Goal: Task Accomplishment & Management: Complete application form

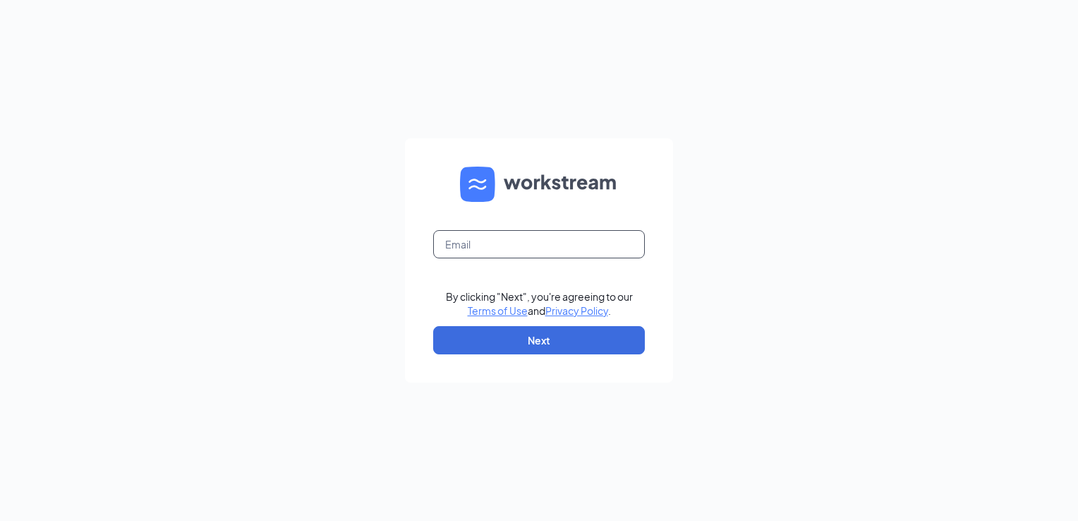
click at [567, 256] on input "text" at bounding box center [539, 244] width 212 height 28
type input "[EMAIL_ADDRESS][DOMAIN_NAME]"
click at [598, 343] on button "Next" at bounding box center [539, 340] width 212 height 28
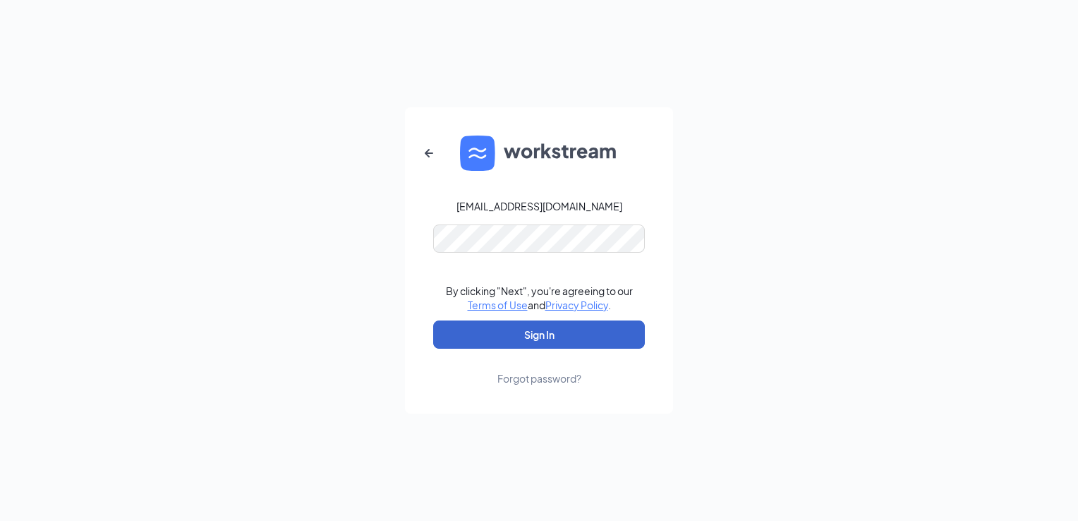
click at [598, 343] on button "Sign In" at bounding box center [539, 334] width 212 height 28
click at [576, 332] on button "Sign In" at bounding box center [539, 334] width 212 height 28
click at [457, 336] on button "Sign In" at bounding box center [539, 334] width 212 height 28
click at [371, 354] on div "awillard@zaxbysfsrg.com By clicking "Next", you're agreeing to our Terms of Use…" at bounding box center [539, 260] width 1078 height 521
click at [469, 332] on button "Sign In" at bounding box center [539, 334] width 212 height 28
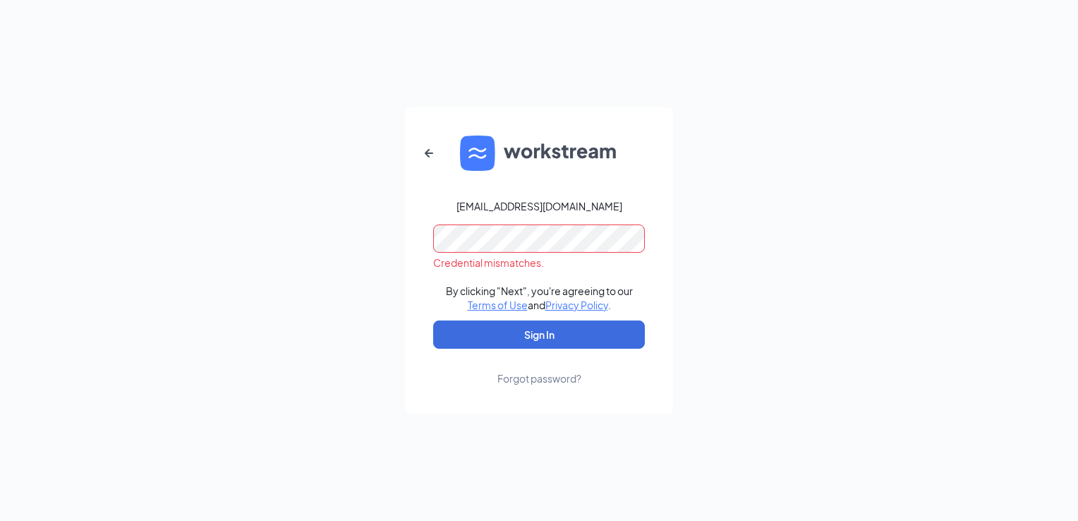
click at [384, 234] on div "awillard@zaxbysfsrg.com Credential mismatches. By clicking "Next", you're agree…" at bounding box center [539, 260] width 1078 height 521
click at [433, 320] on button "Sign In" at bounding box center [539, 334] width 212 height 28
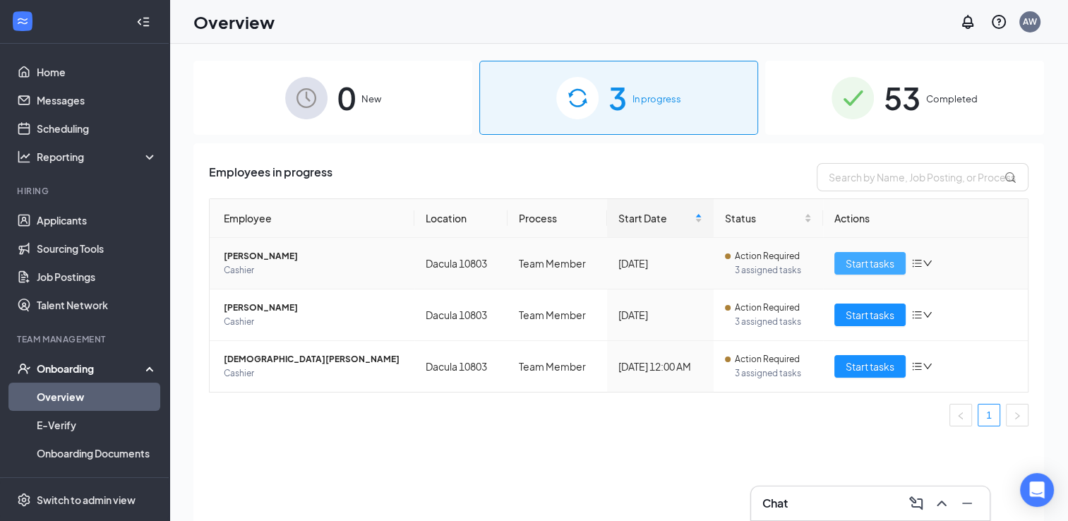
click at [853, 262] on span "Start tasks" at bounding box center [870, 264] width 49 height 16
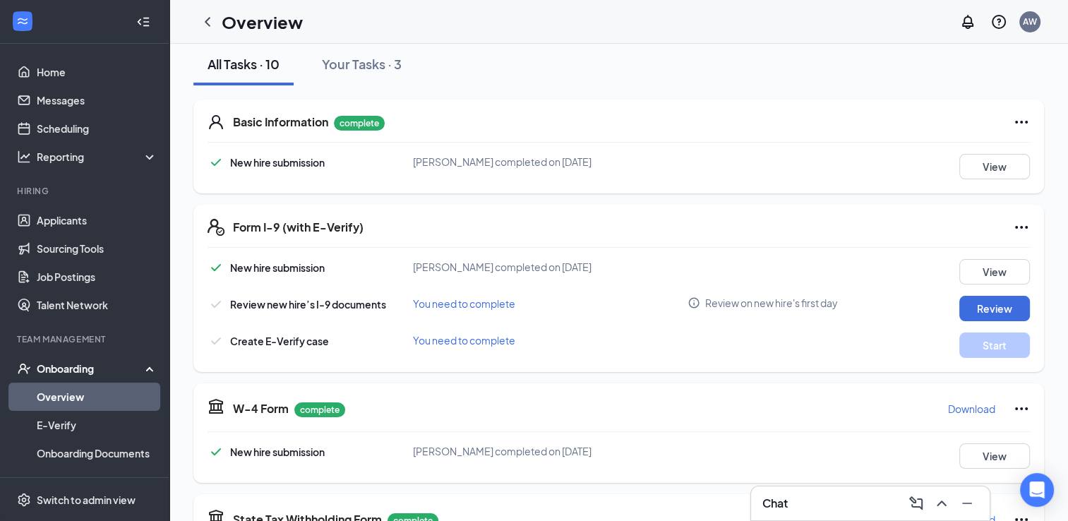
scroll to position [164, 0]
click at [1004, 315] on button "Review" at bounding box center [994, 308] width 71 height 25
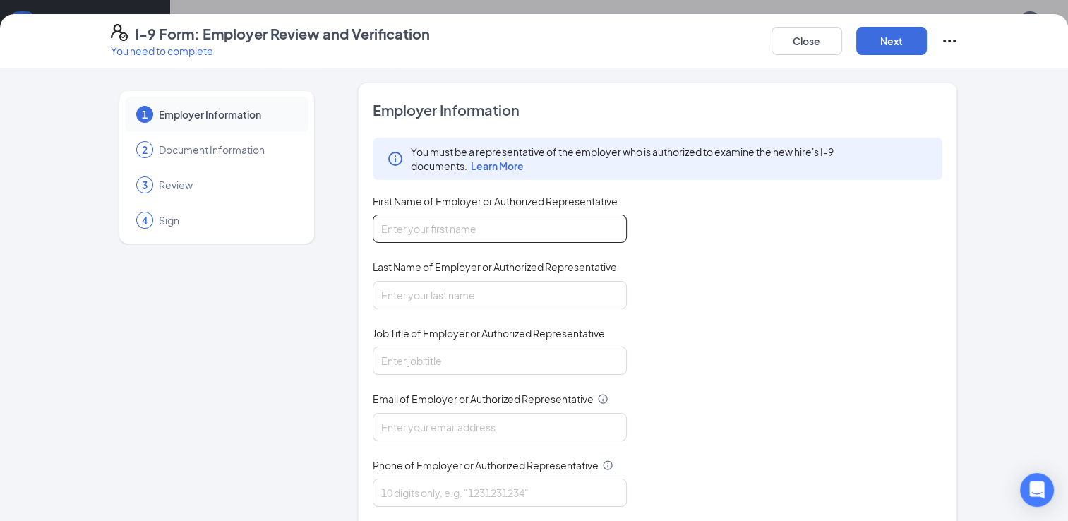
click at [475, 222] on input "First Name of Employer or Authorized Representative" at bounding box center [500, 229] width 254 height 28
type input "[PERSON_NAME]"
type input "[EMAIL_ADDRESS][DOMAIN_NAME]"
type input "6784257196"
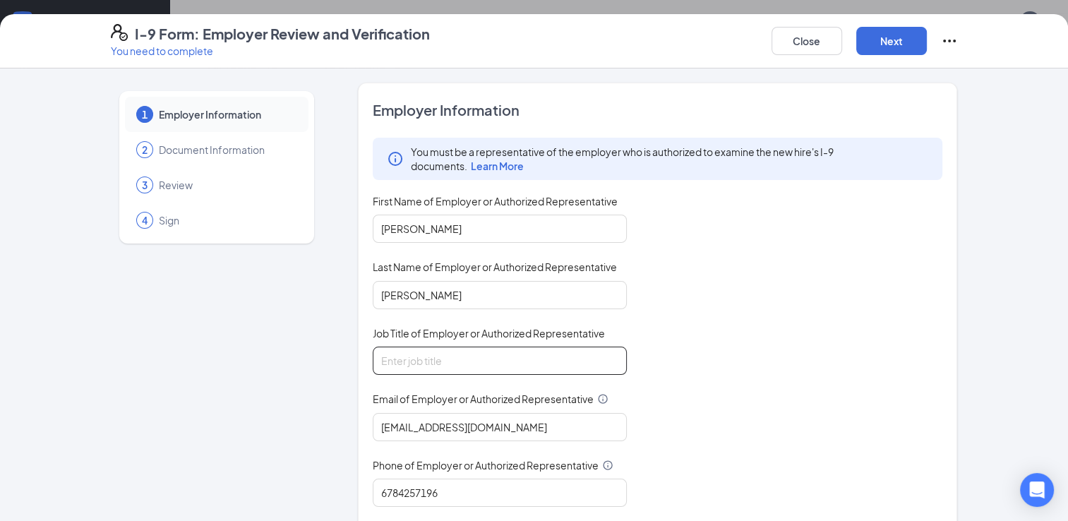
click at [466, 371] on input "Job Title of Employer or Authorized Representative" at bounding box center [500, 361] width 254 height 28
type input "Assistant General Manager"
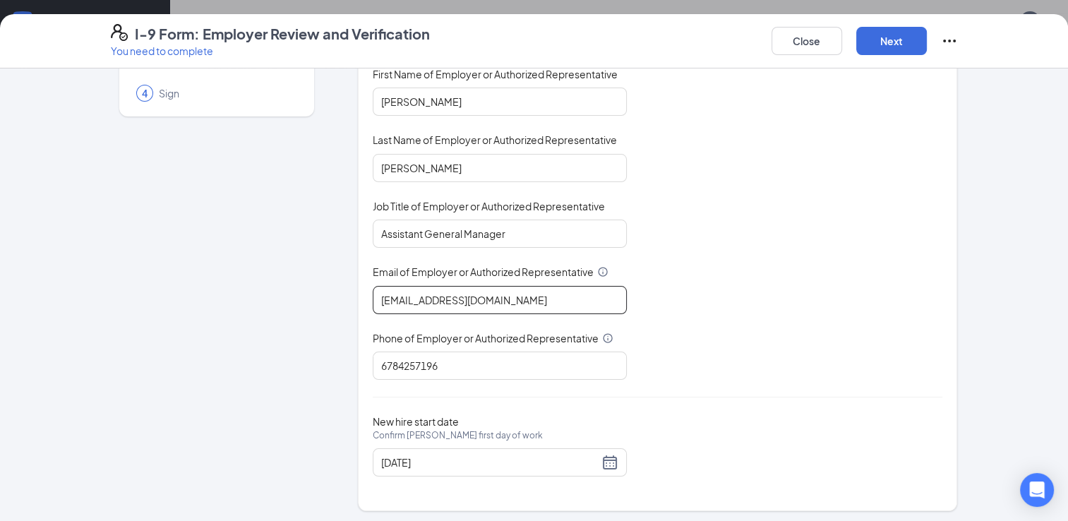
drag, startPoint x: 534, startPoint y: 304, endPoint x: 426, endPoint y: 296, distance: 108.3
click at [426, 296] on input "[EMAIL_ADDRESS][DOMAIN_NAME]" at bounding box center [500, 300] width 254 height 28
type input "[EMAIL_ADDRESS][DOMAIN_NAME]"
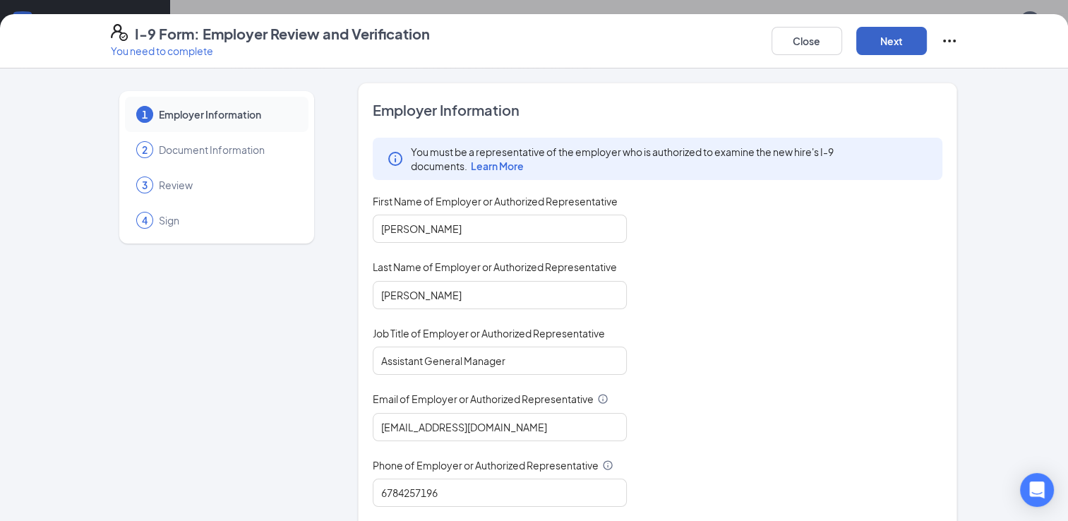
click at [901, 49] on button "Next" at bounding box center [891, 41] width 71 height 28
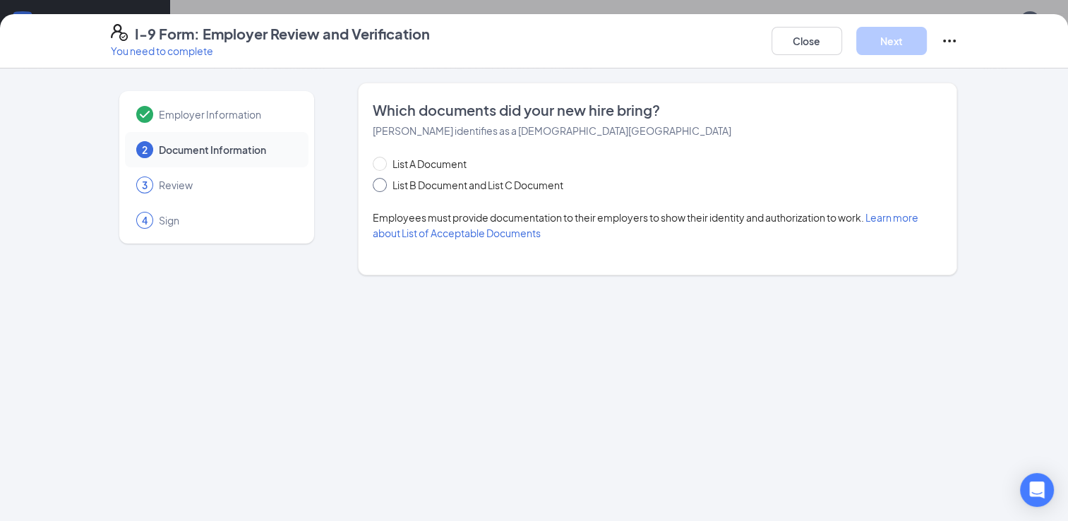
click at [379, 188] on span at bounding box center [380, 185] width 14 height 14
click at [379, 188] on input "List B Document and List C Document" at bounding box center [378, 183] width 10 height 10
radio input "true"
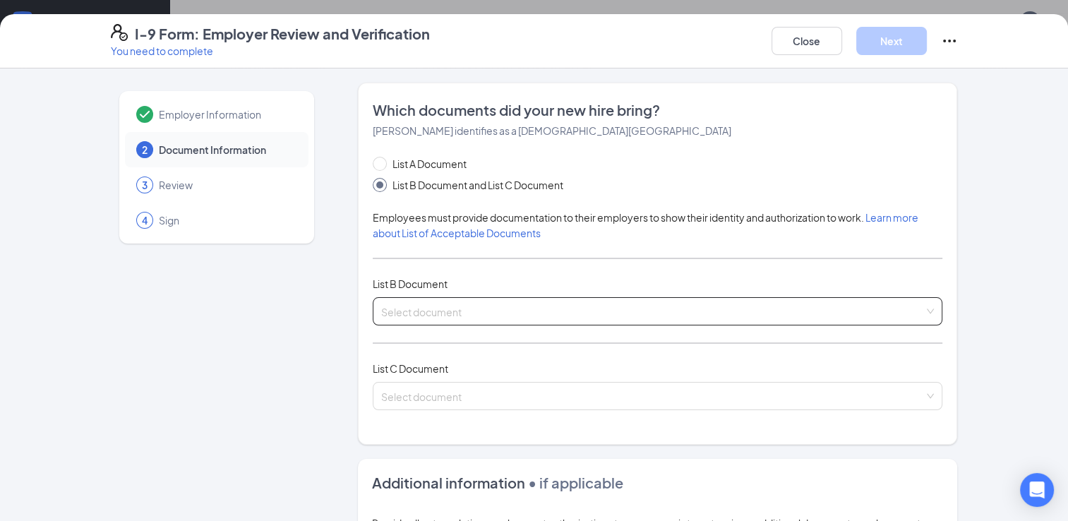
click at [428, 307] on div "Select document List B Documents Driver’s License issued by U.S State or outlyi…" at bounding box center [658, 311] width 570 height 28
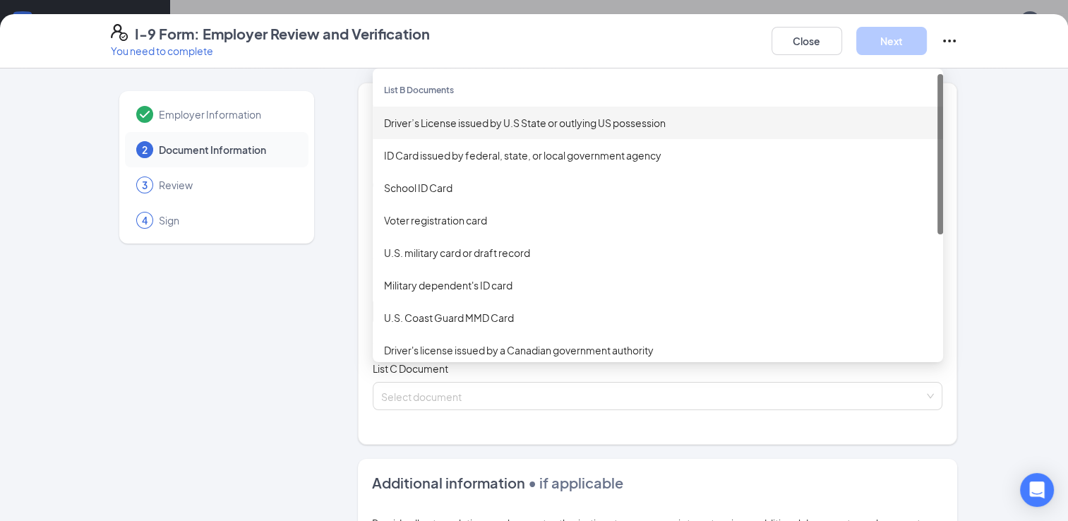
click at [431, 119] on div "Driver’s License issued by U.S State or outlying US possession" at bounding box center [658, 123] width 548 height 16
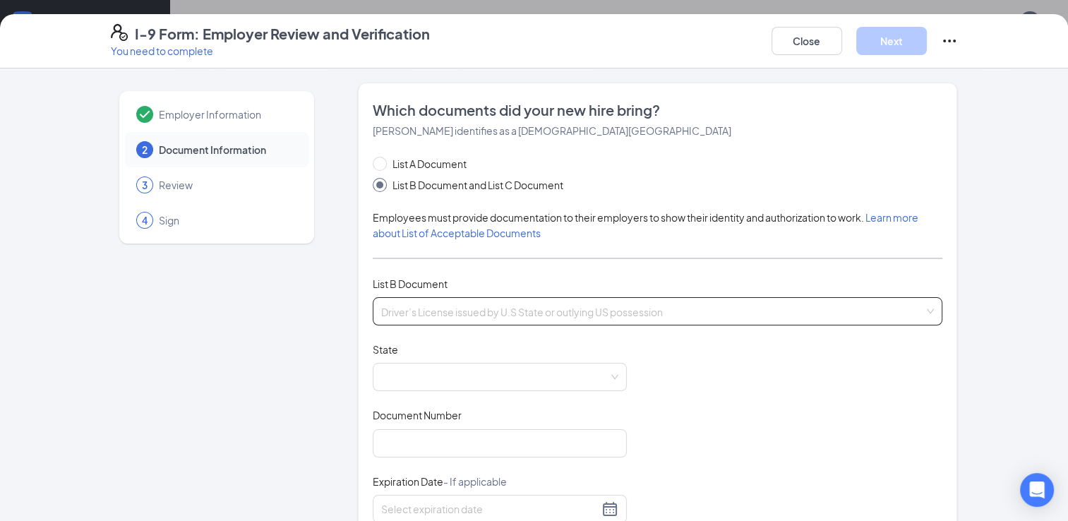
click at [460, 310] on span "Driver’s License issued by U.S State or outlying US possession" at bounding box center [657, 311] width 553 height 27
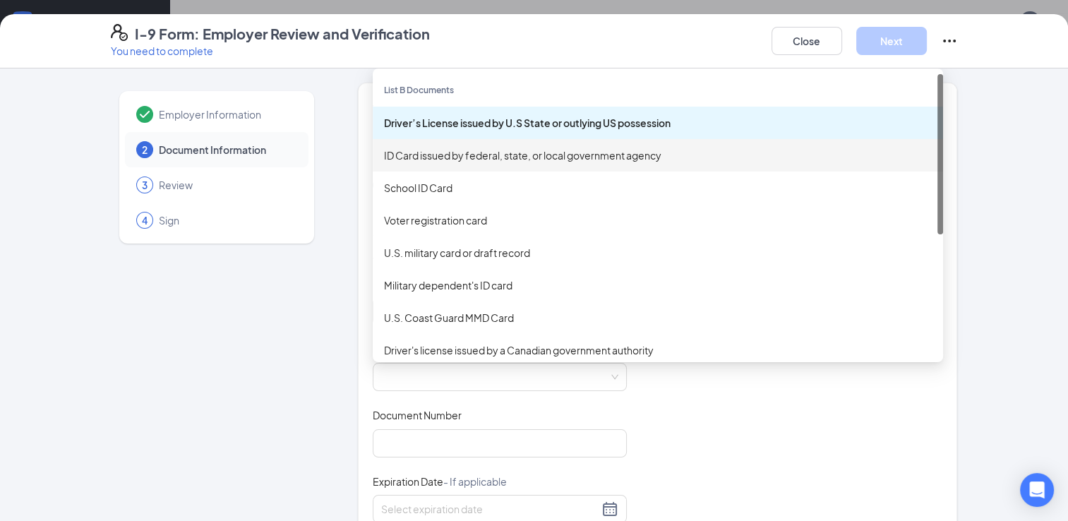
click at [420, 160] on div "ID Card issued by federal, state, or local government agency" at bounding box center [658, 156] width 548 height 16
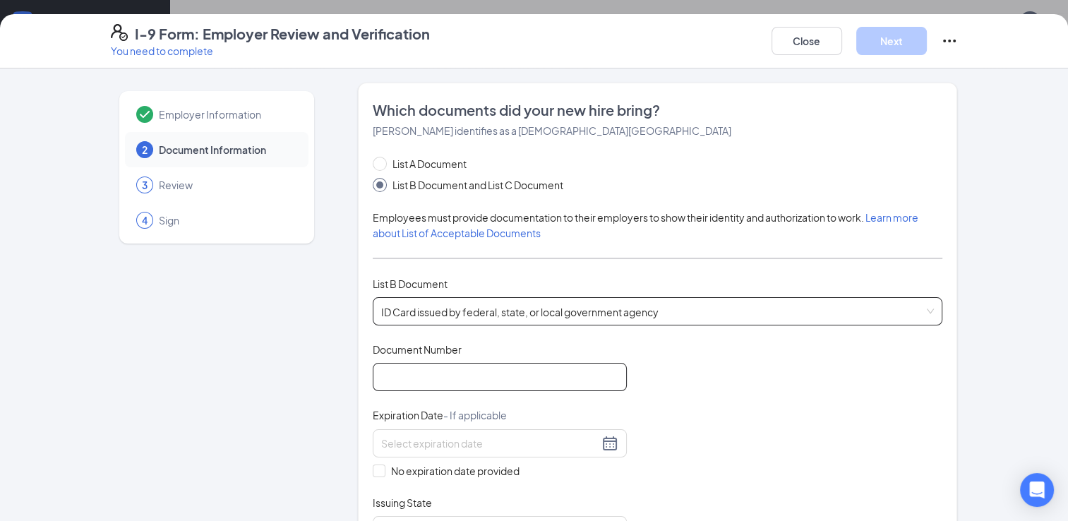
click at [449, 363] on input "Document Number" at bounding box center [500, 377] width 254 height 28
type input "072629937"
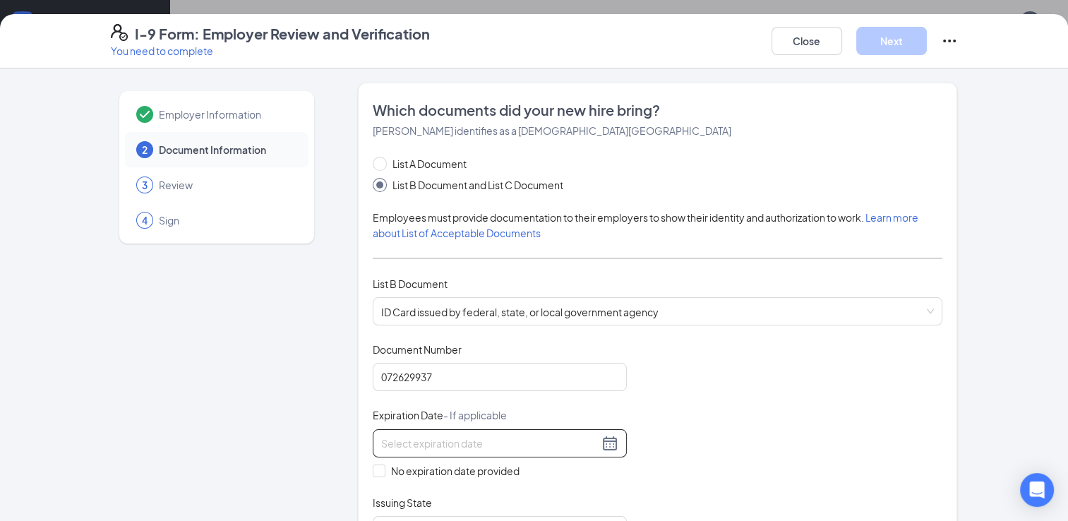
click at [452, 438] on input at bounding box center [489, 443] width 217 height 16
type input "[DATE]"
click at [694, 431] on div "Document Title ID Card issued by federal, state, or local government agency Doc…" at bounding box center [658, 443] width 570 height 202
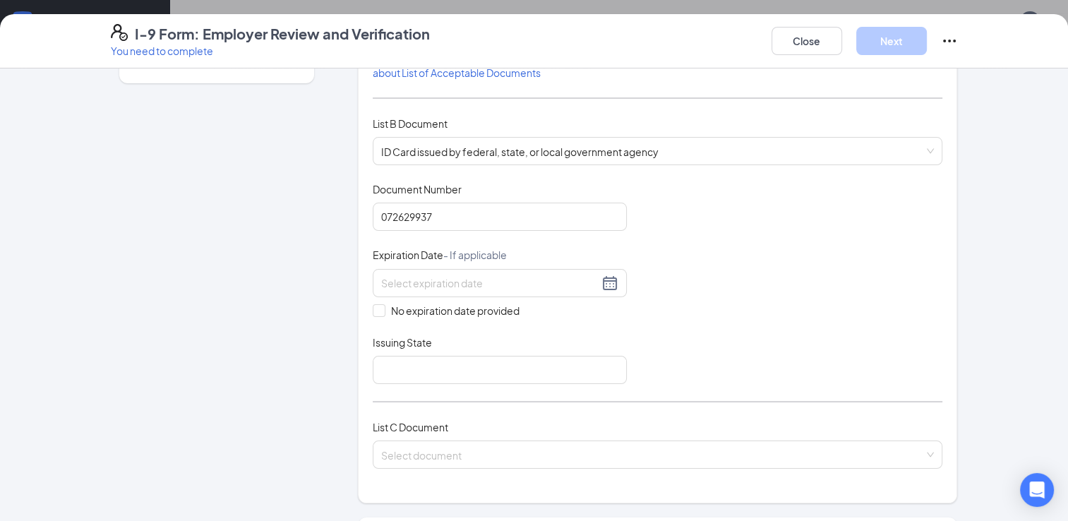
scroll to position [161, 0]
click at [505, 279] on input at bounding box center [489, 283] width 217 height 16
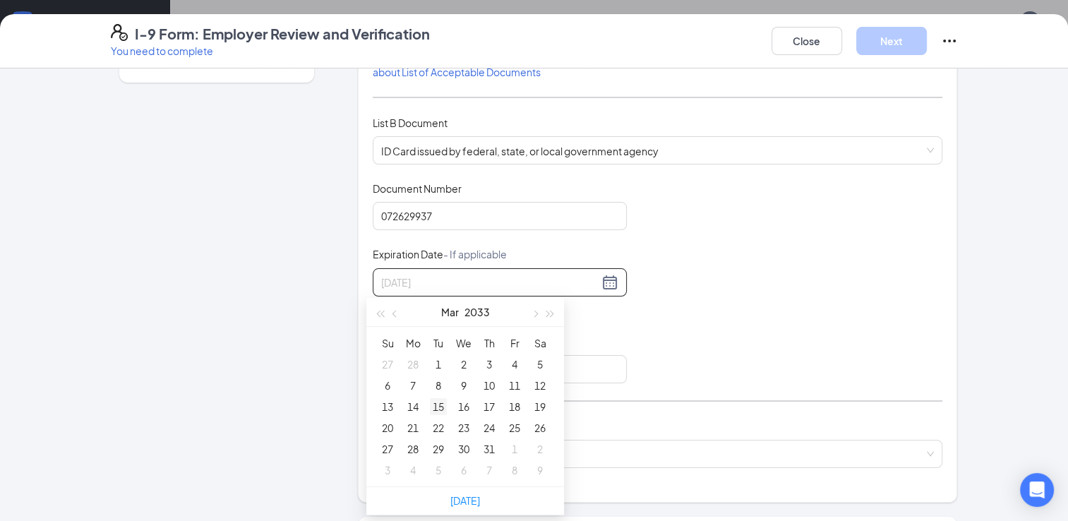
type input "[DATE]"
click at [438, 411] on div "15" at bounding box center [438, 406] width 17 height 17
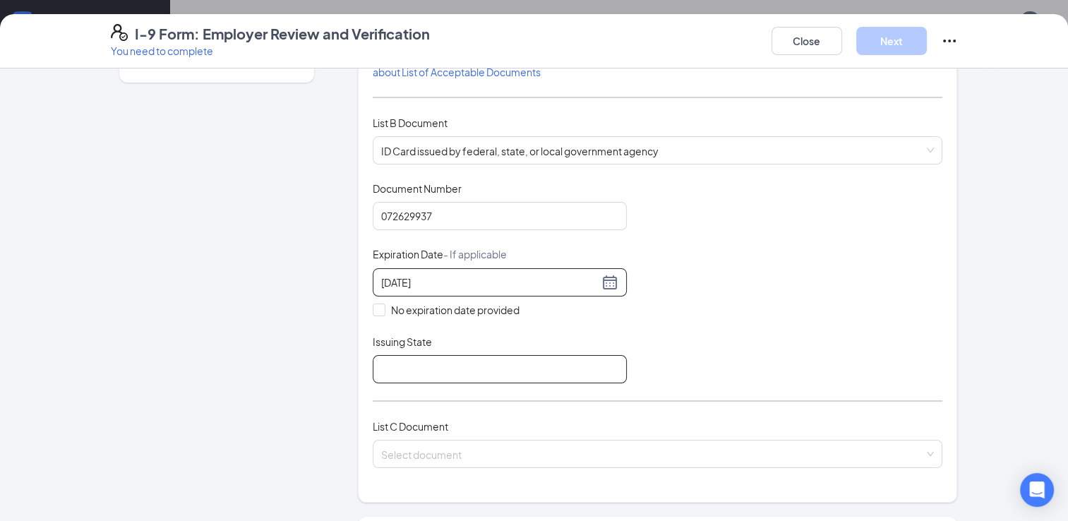
click at [561, 371] on input "Issuing State" at bounding box center [500, 369] width 254 height 28
click at [561, 371] on input "[DATE]" at bounding box center [500, 369] width 254 height 28
type input "0"
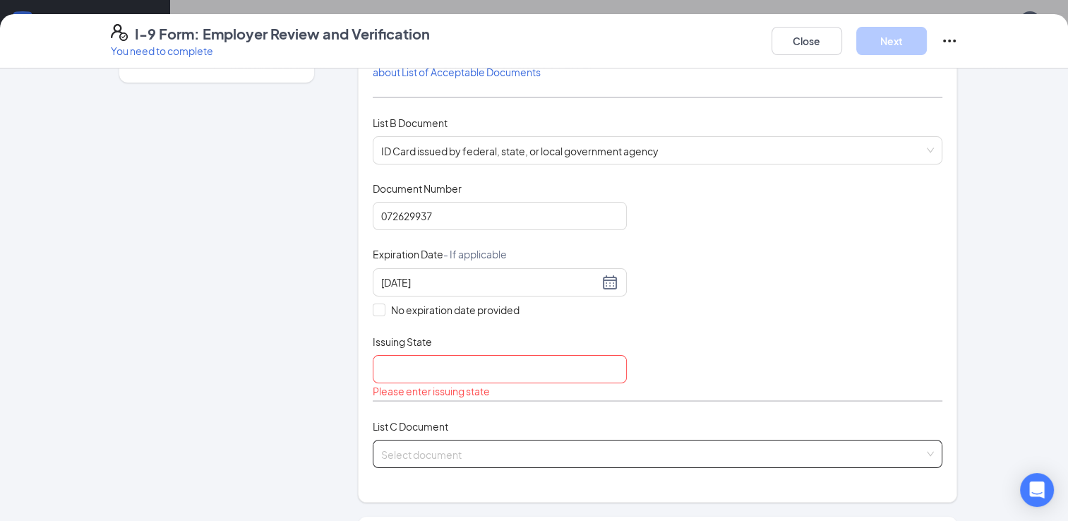
click at [573, 443] on input "search" at bounding box center [652, 450] width 543 height 21
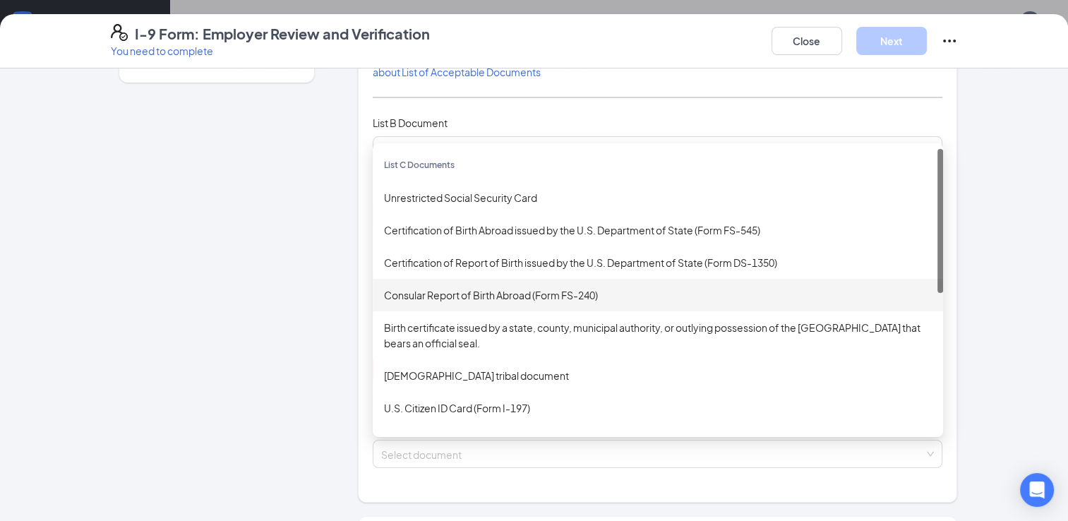
click at [978, 333] on div "Employer Information 2 Document Information 3 Review 4 Sign Which documents did…" at bounding box center [534, 392] width 903 height 940
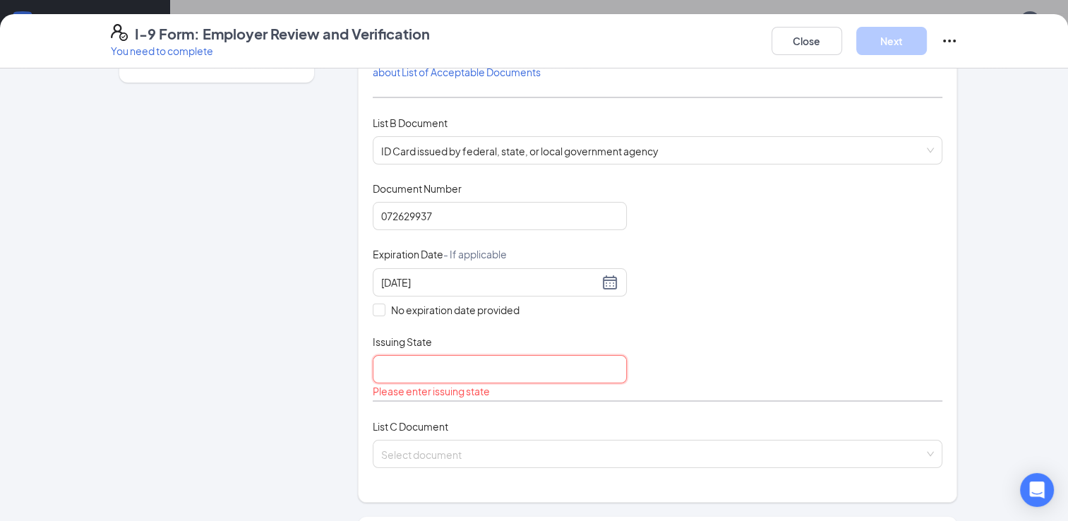
click at [433, 365] on input "Issuing State" at bounding box center [500, 369] width 254 height 28
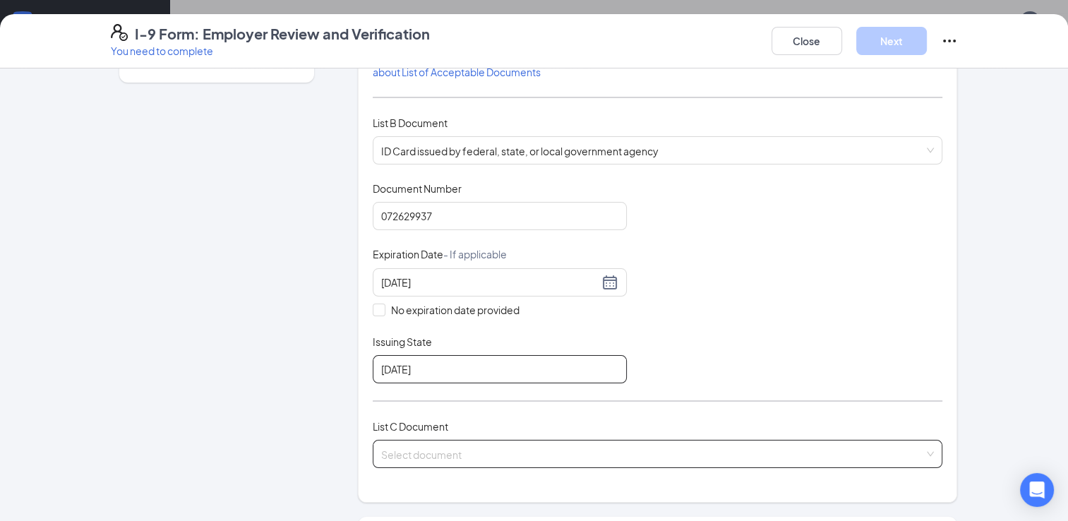
click at [464, 464] on span at bounding box center [652, 453] width 543 height 27
type input "[DATE]"
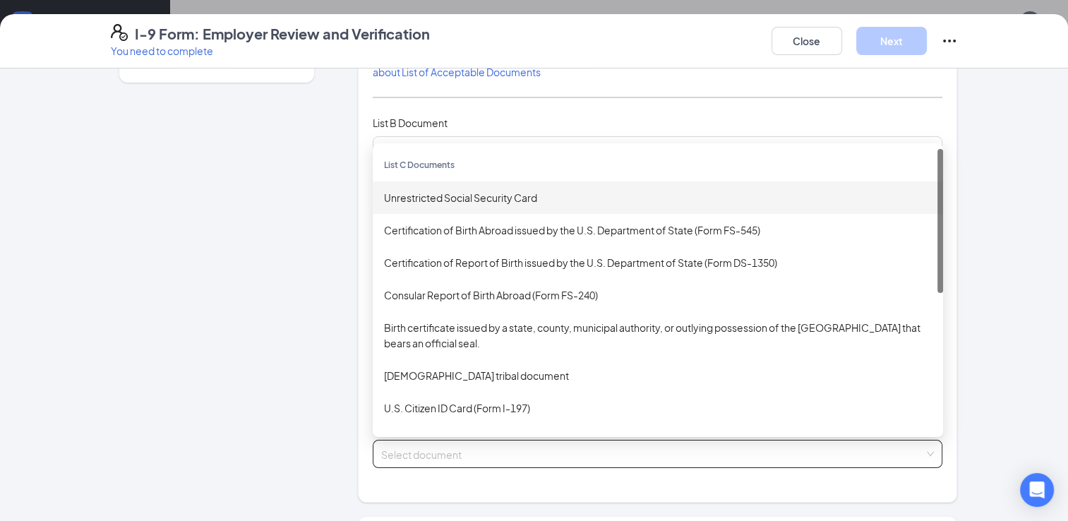
click at [460, 191] on div "Unrestricted Social Security Card" at bounding box center [658, 198] width 548 height 16
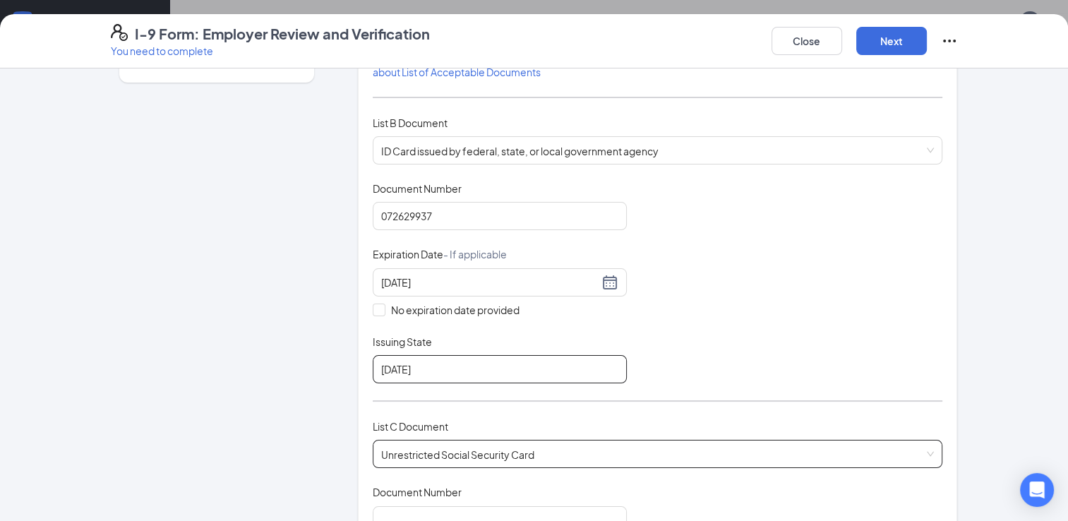
scroll to position [258, 0]
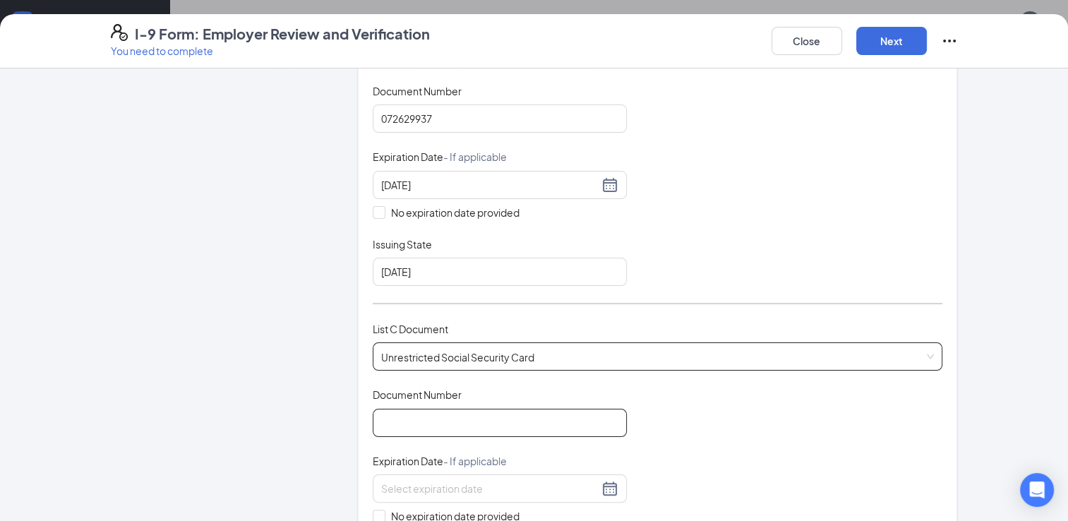
click at [452, 420] on input "Document Number" at bounding box center [500, 423] width 254 height 28
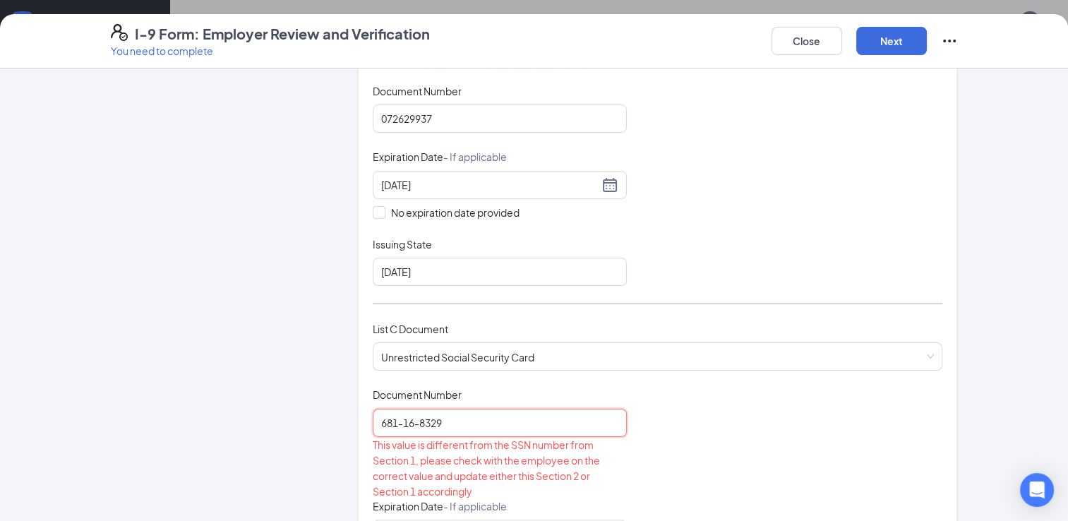
type input "681-16-8329"
click at [606, 469] on div "This value is different from the SSN number from Section 1, please check with t…" at bounding box center [500, 468] width 254 height 62
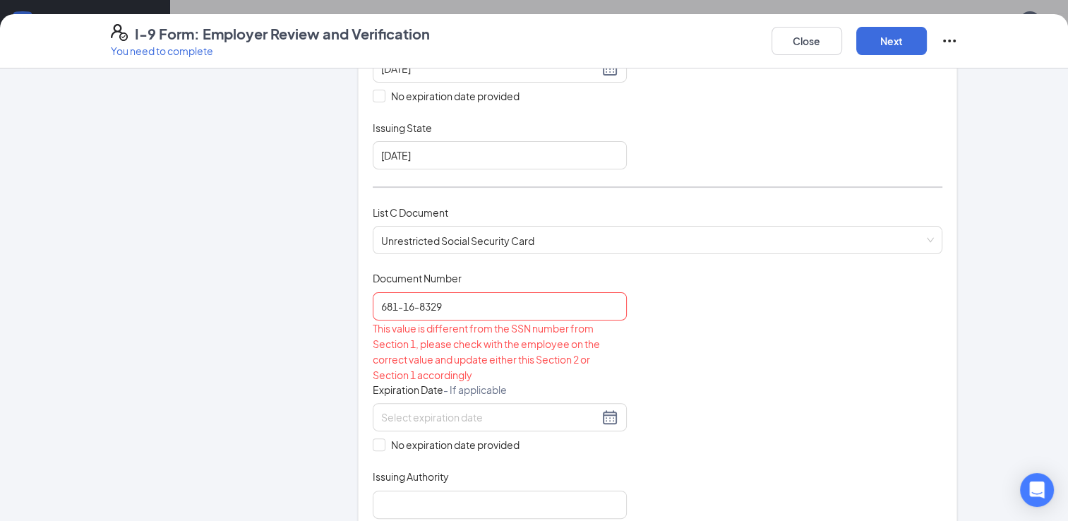
scroll to position [479, 0]
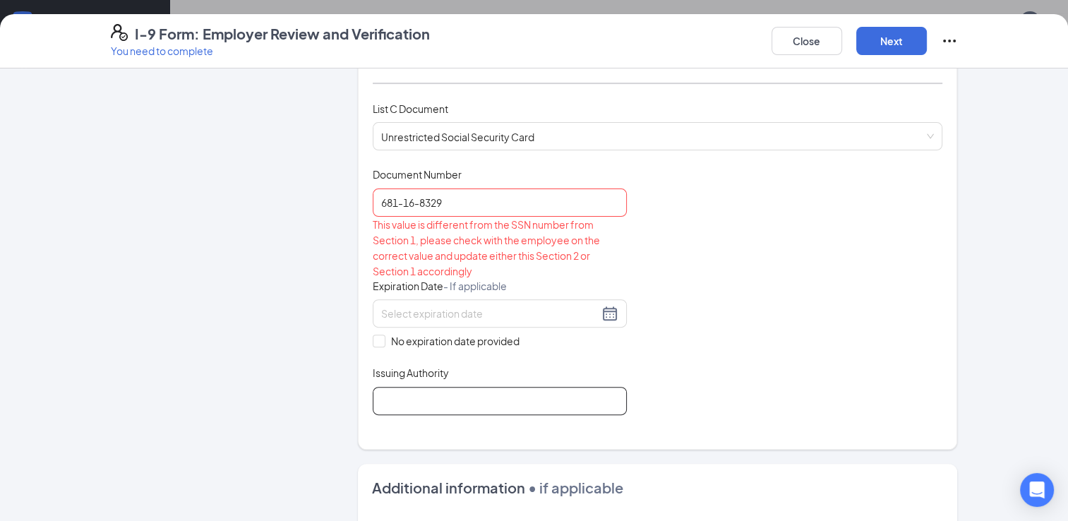
click at [556, 397] on input "Issuing Authority" at bounding box center [500, 401] width 254 height 28
type input "Social Security Administration"
click at [687, 403] on div "Document Title Unrestricted Social Security Card Document Number 681-16-8329 Th…" at bounding box center [658, 290] width 570 height 247
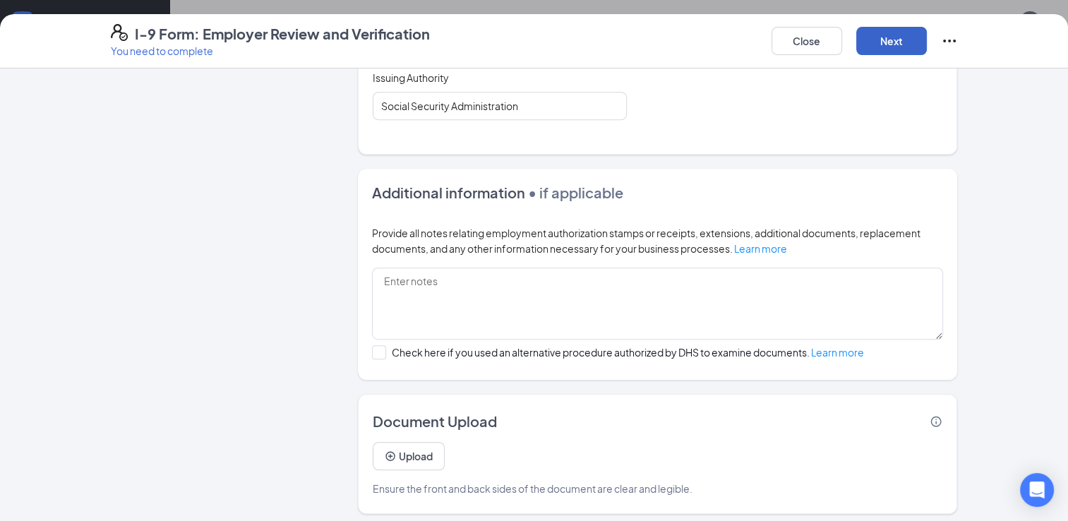
click at [900, 32] on button "Next" at bounding box center [891, 41] width 71 height 28
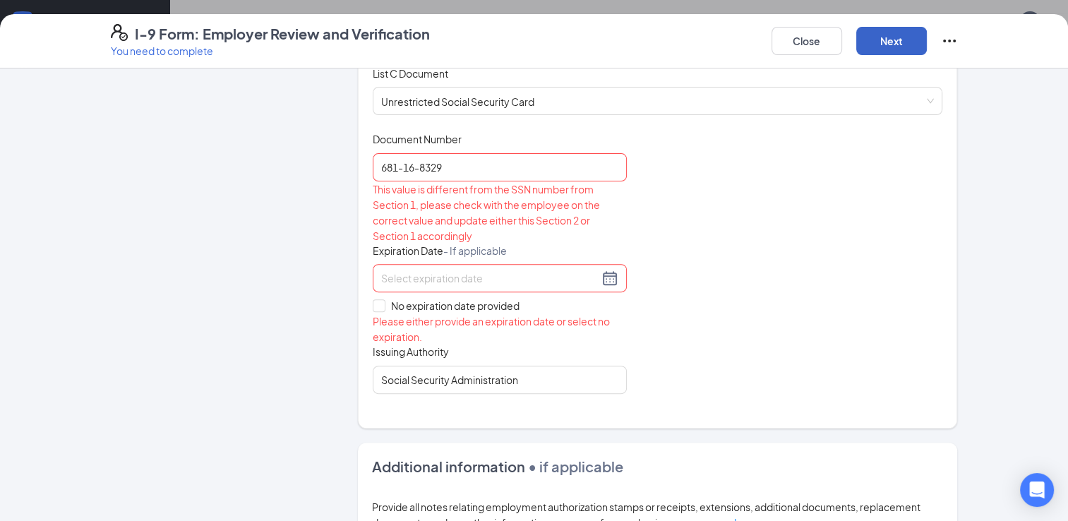
scroll to position [469, 0]
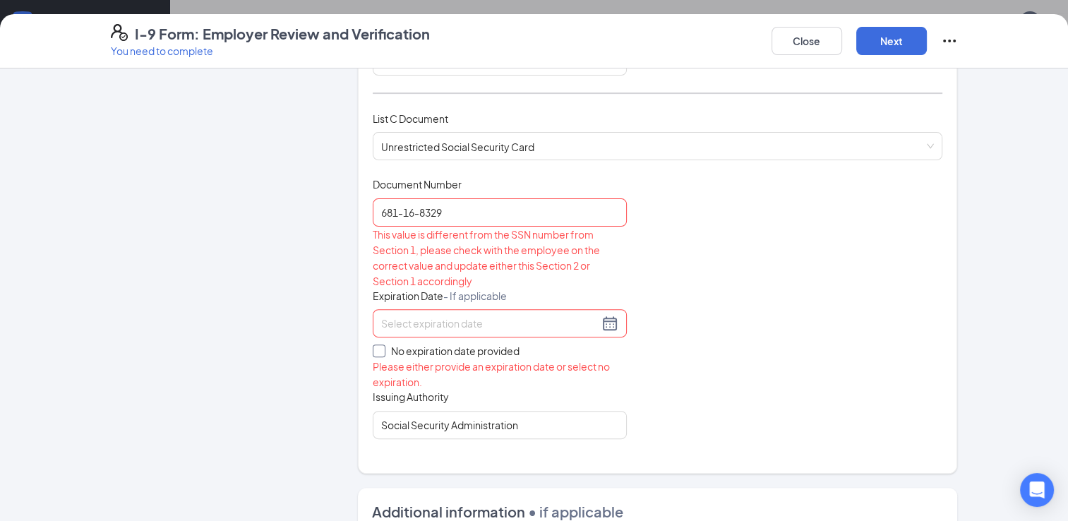
click at [374, 344] on input "No expiration date provided" at bounding box center [378, 349] width 10 height 10
checkbox input "true"
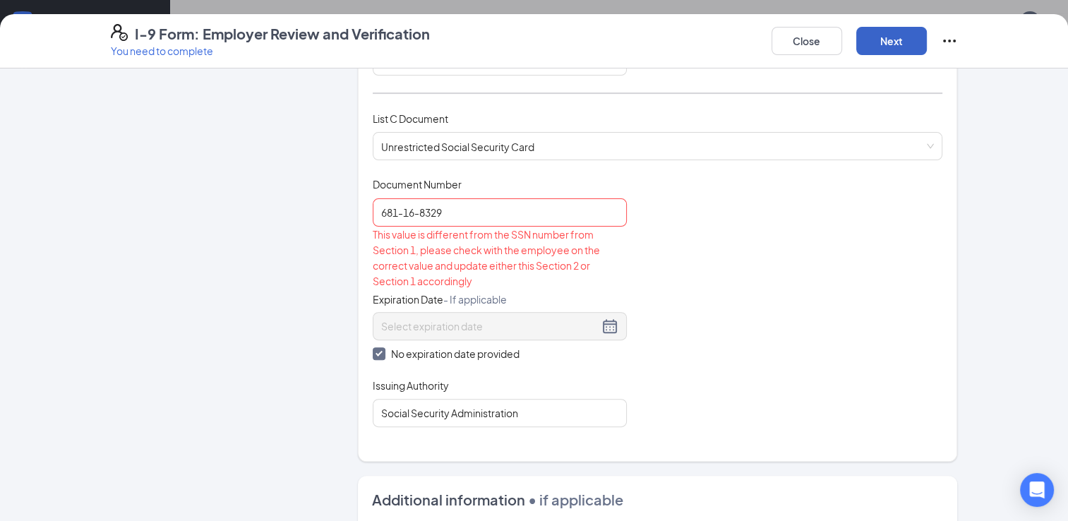
click at [870, 40] on button "Next" at bounding box center [891, 41] width 71 height 28
click at [798, 49] on button "Close" at bounding box center [806, 41] width 71 height 28
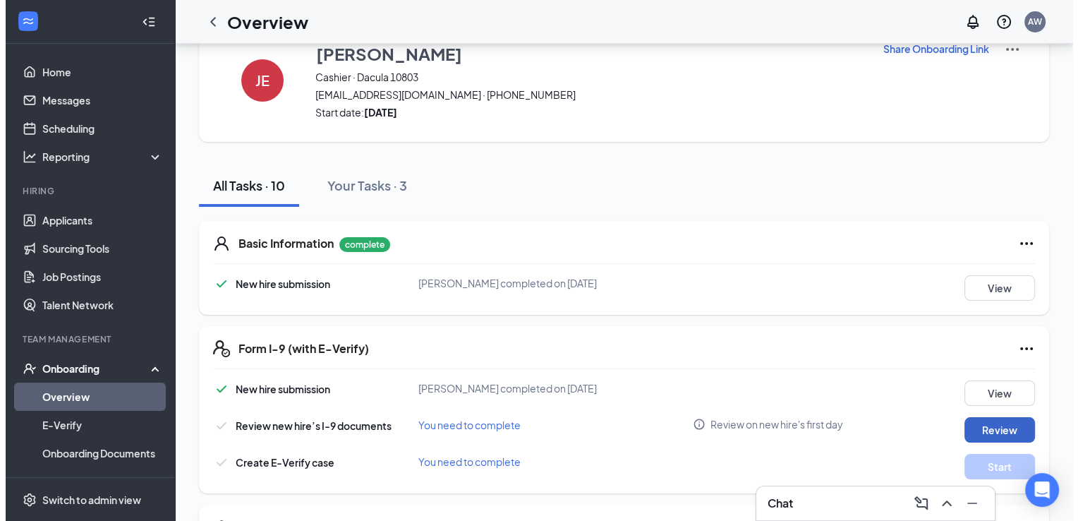
scroll to position [0, 0]
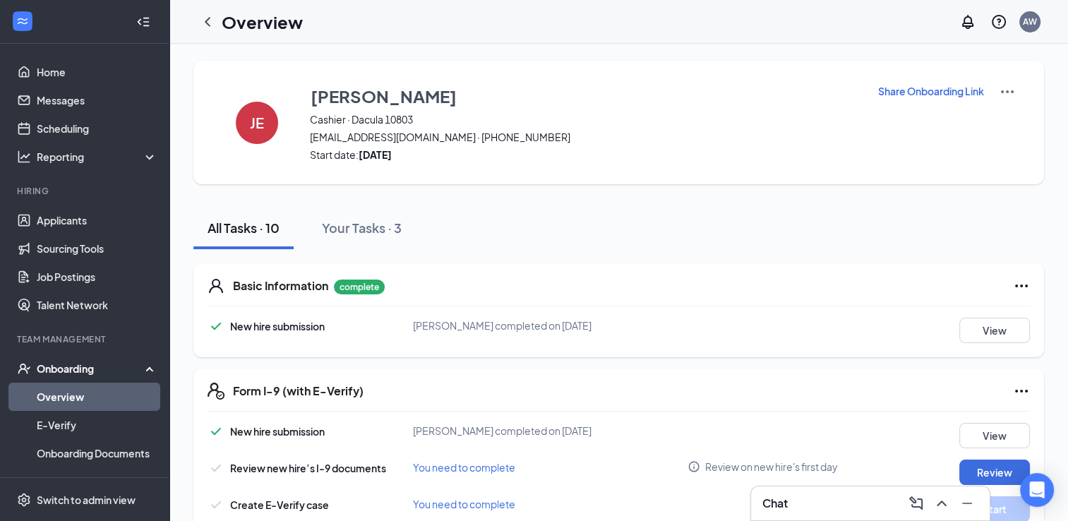
click at [997, 101] on div "Share Onboarding Link" at bounding box center [946, 122] width 138 height 78
click at [999, 84] on img at bounding box center [1007, 91] width 17 height 17
click at [983, 121] on span "View details" at bounding box center [995, 117] width 55 height 16
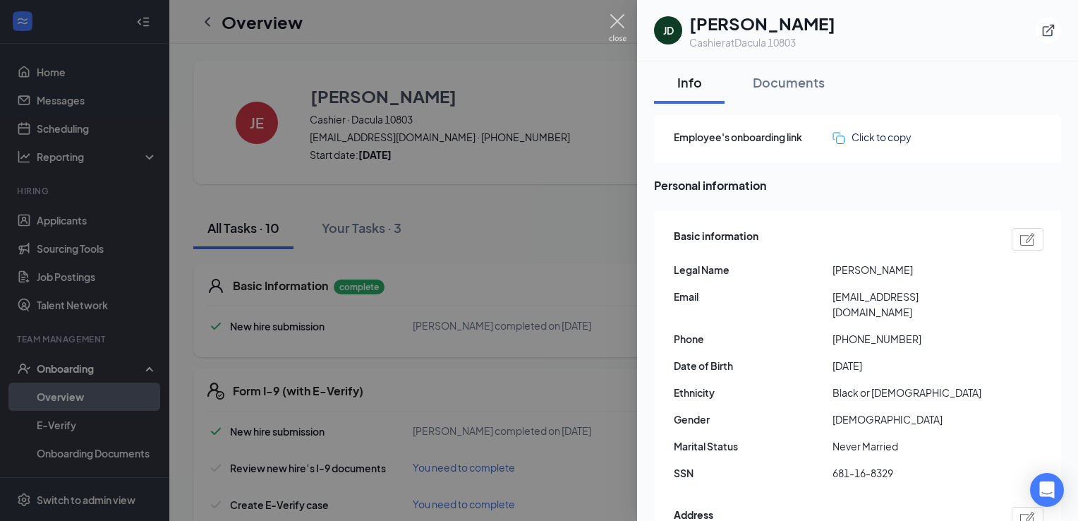
click at [619, 25] on img at bounding box center [618, 28] width 18 height 28
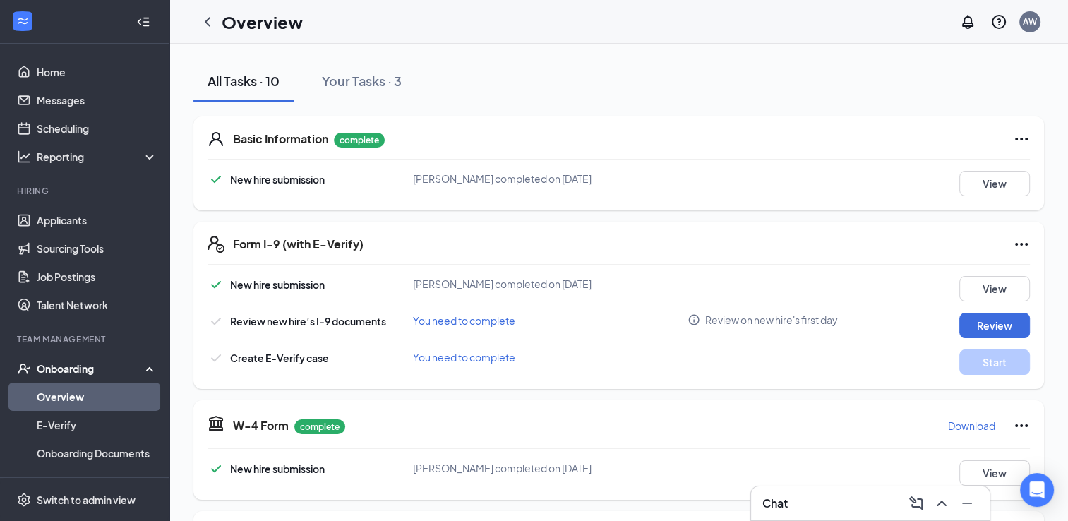
scroll to position [152, 0]
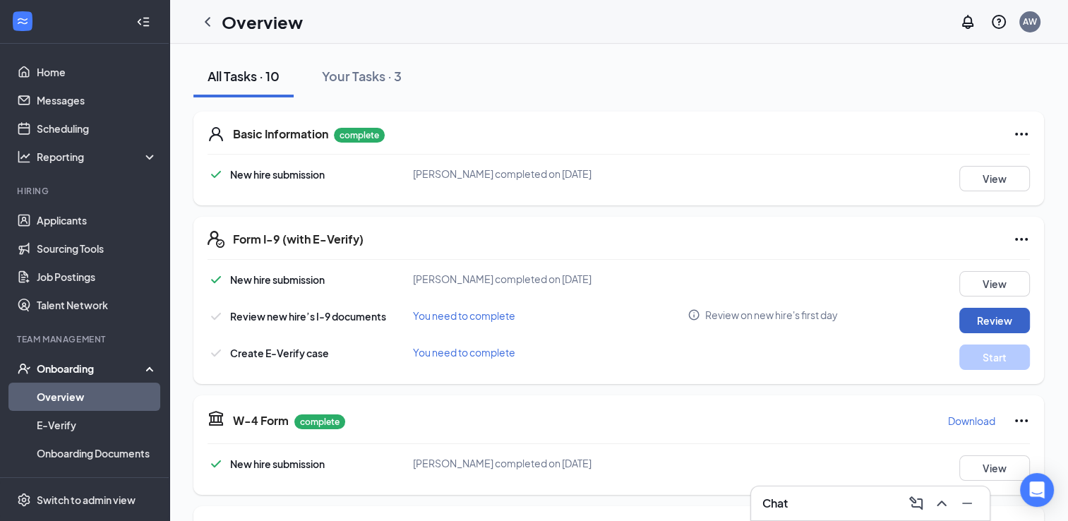
click at [966, 320] on button "Review" at bounding box center [994, 320] width 71 height 25
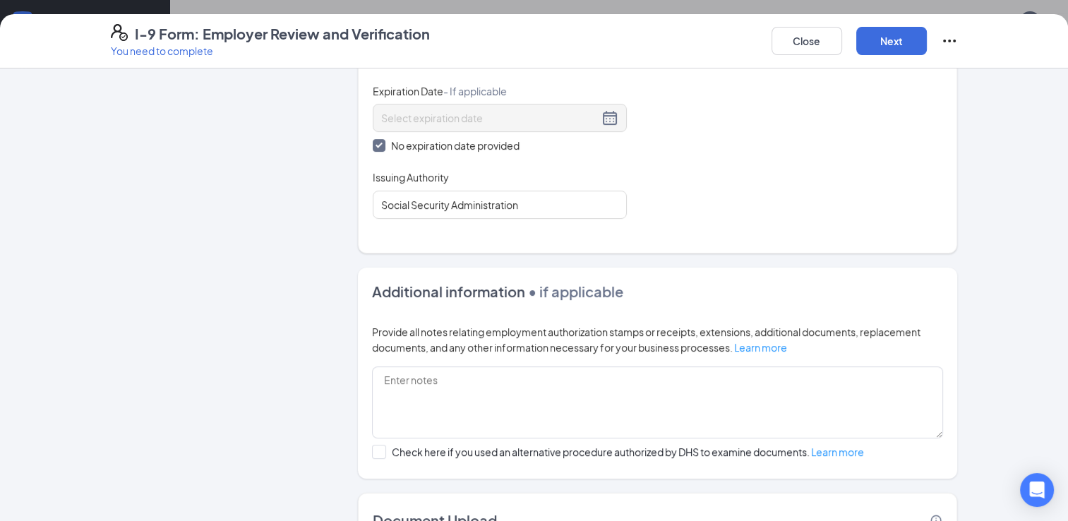
scroll to position [732, 0]
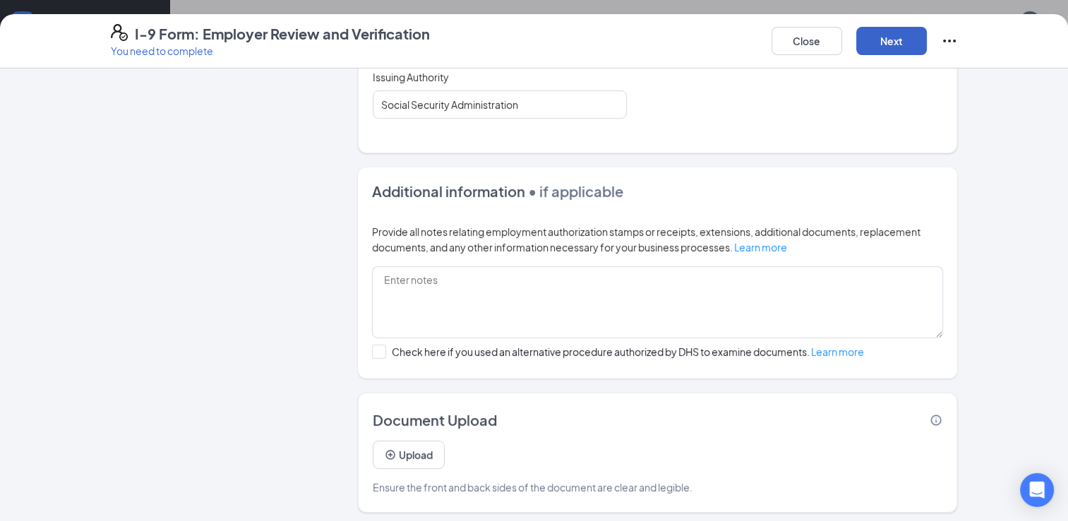
click at [884, 35] on button "Next" at bounding box center [891, 41] width 71 height 28
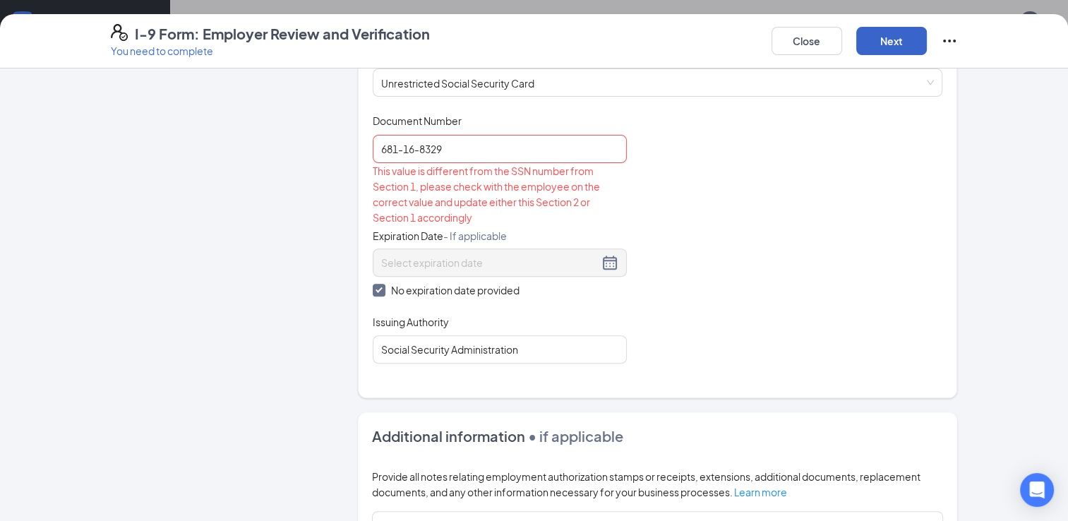
scroll to position [526, 0]
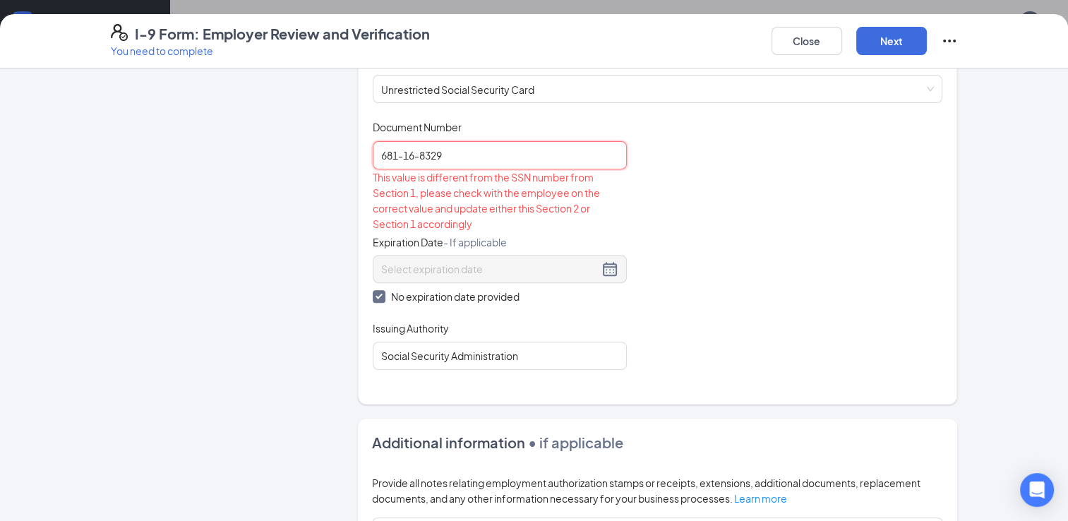
click at [481, 141] on input "681-16-8329" at bounding box center [500, 155] width 254 height 28
click at [411, 148] on input "681-16-8329" at bounding box center [500, 155] width 254 height 28
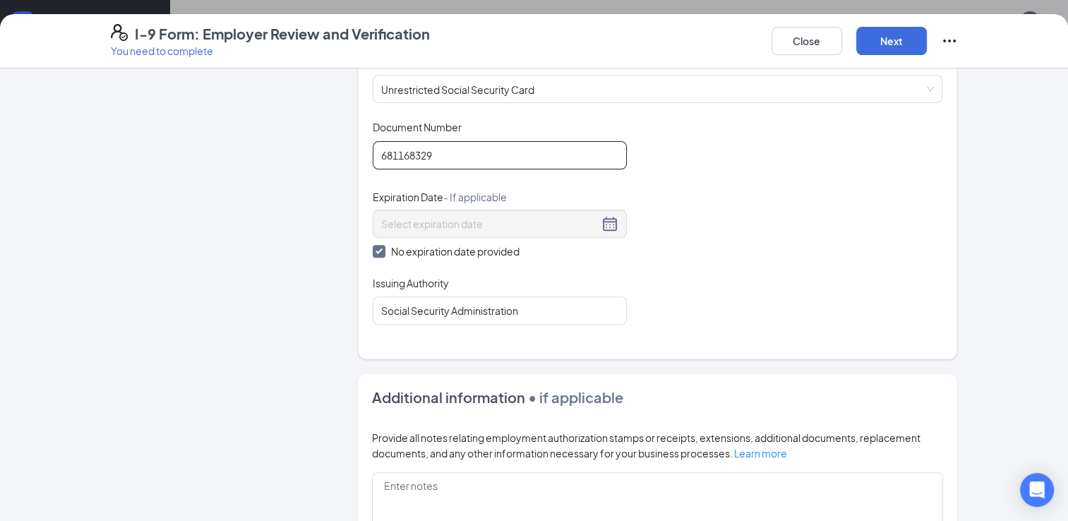
type input "681168329"
click at [641, 199] on div "Document Title Unrestricted Social Security Card Document Number 681168329 Expi…" at bounding box center [658, 222] width 570 height 205
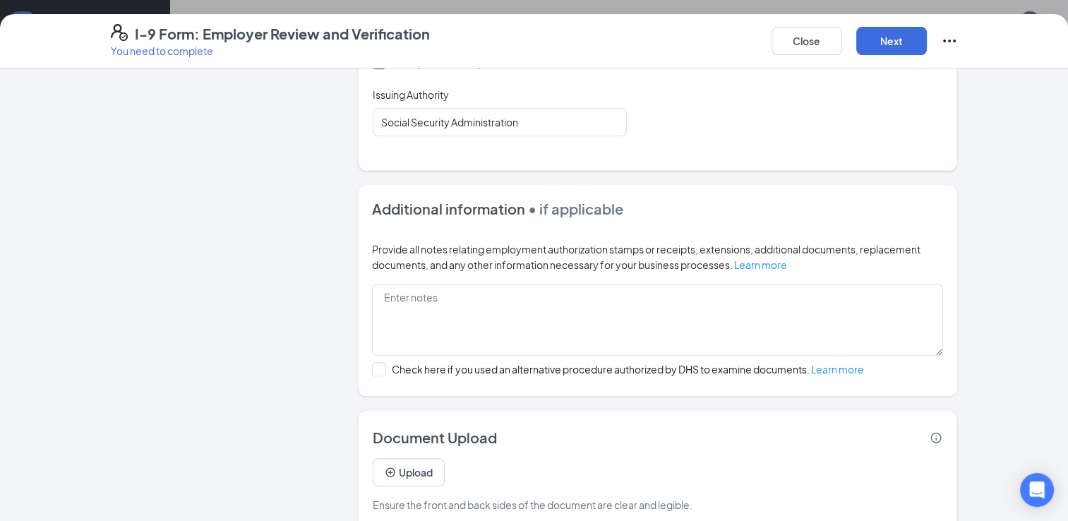
scroll to position [732, 0]
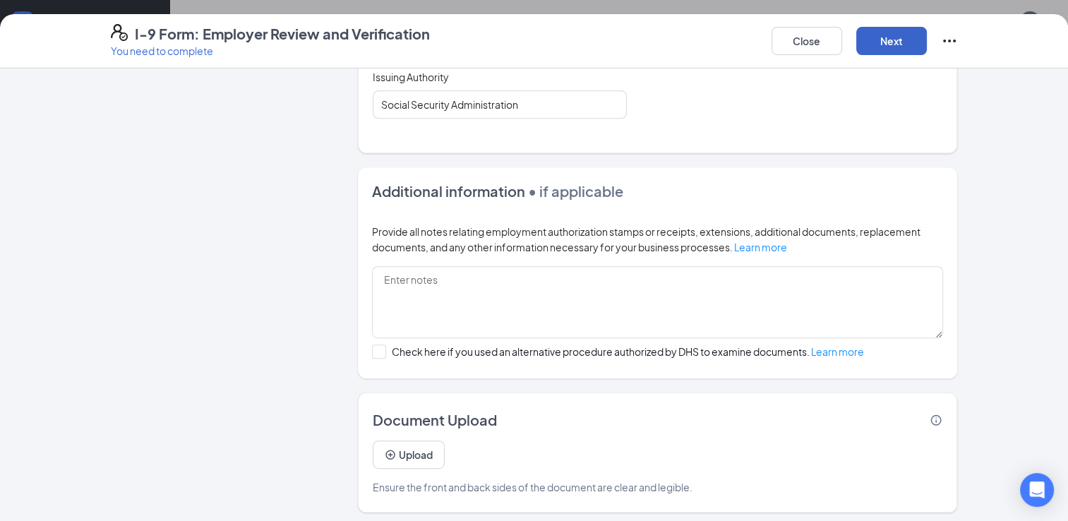
click at [880, 35] on button "Next" at bounding box center [891, 41] width 71 height 28
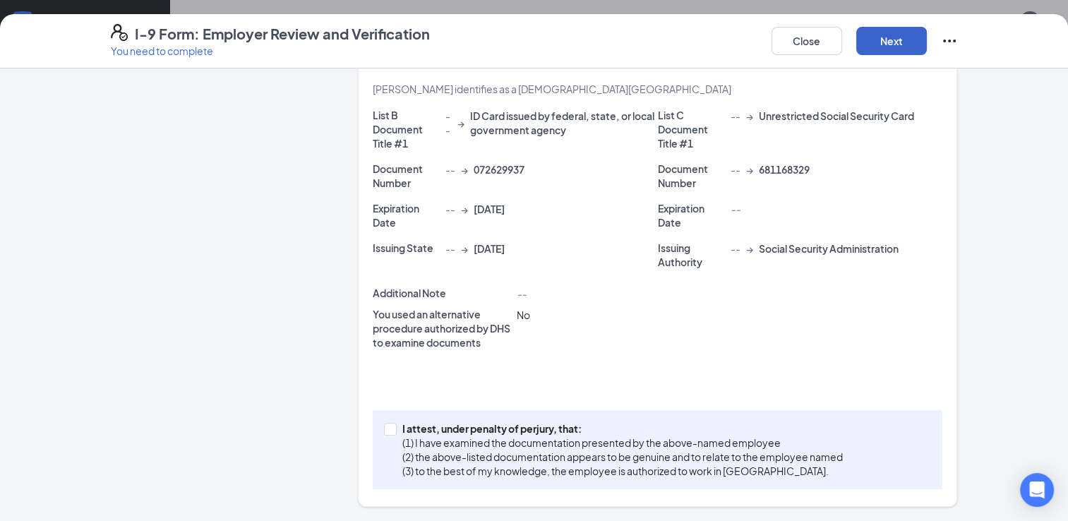
scroll to position [330, 0]
click at [903, 43] on button "Next" at bounding box center [891, 41] width 71 height 28
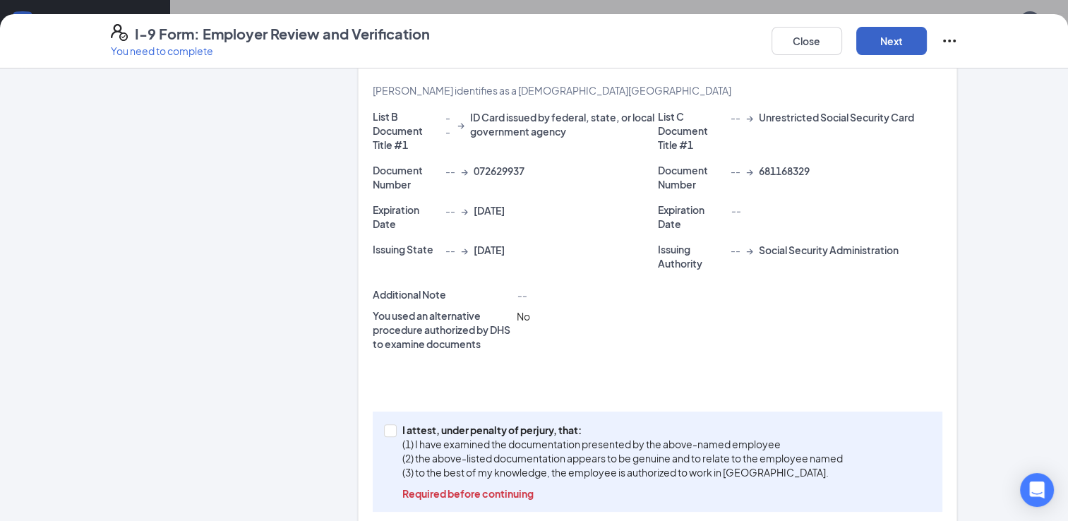
scroll to position [351, 0]
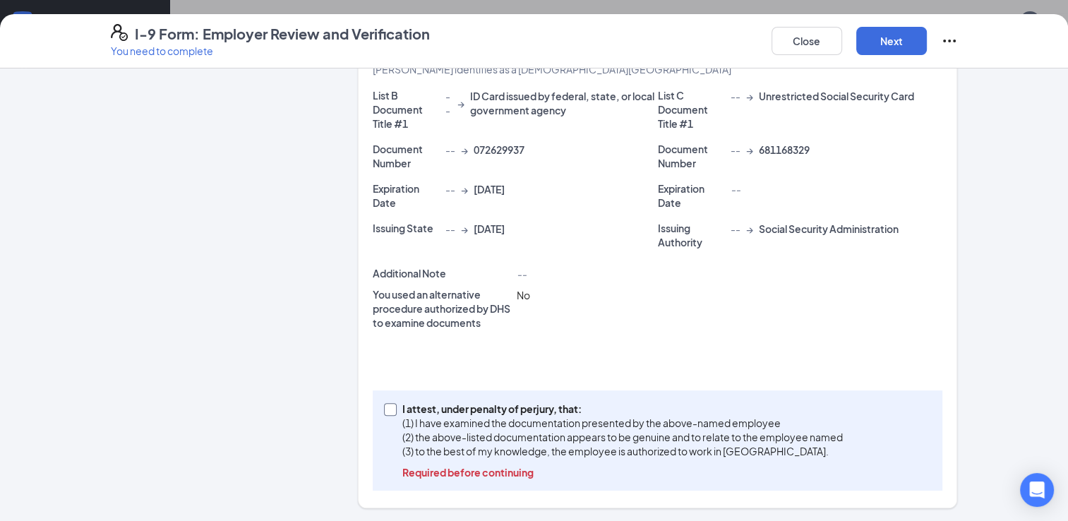
click at [390, 408] on span at bounding box center [390, 409] width 13 height 13
click at [390, 408] on input "I attest, under penalty of [PERSON_NAME], that: (1) I have examined the documen…" at bounding box center [389, 408] width 10 height 10
checkbox input "true"
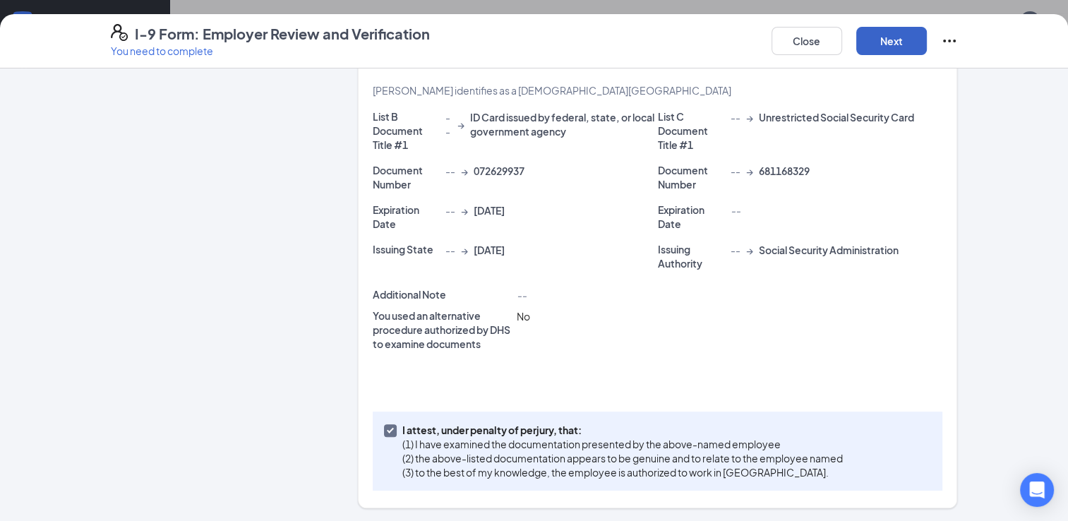
click at [889, 37] on button "Next" at bounding box center [891, 41] width 71 height 28
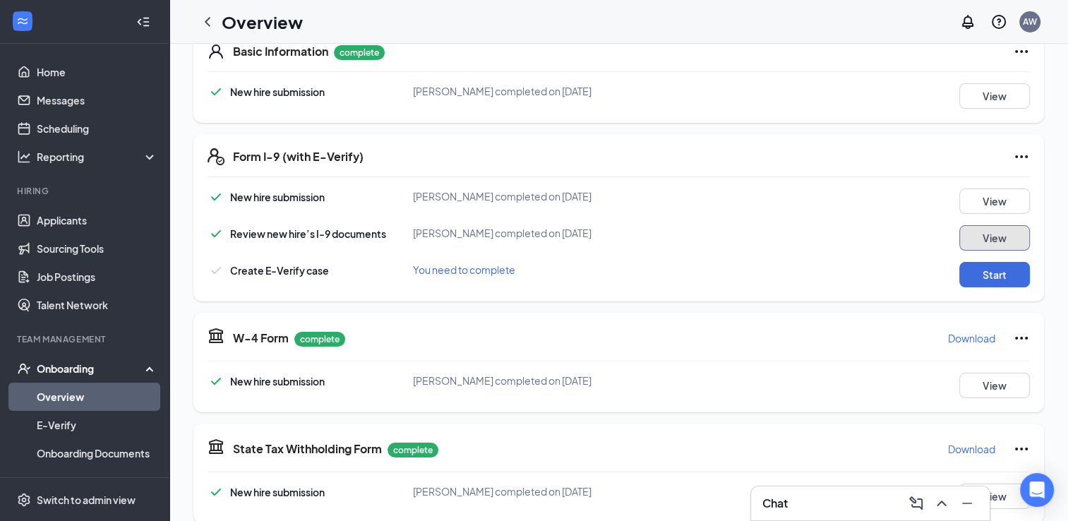
scroll to position [274, 0]
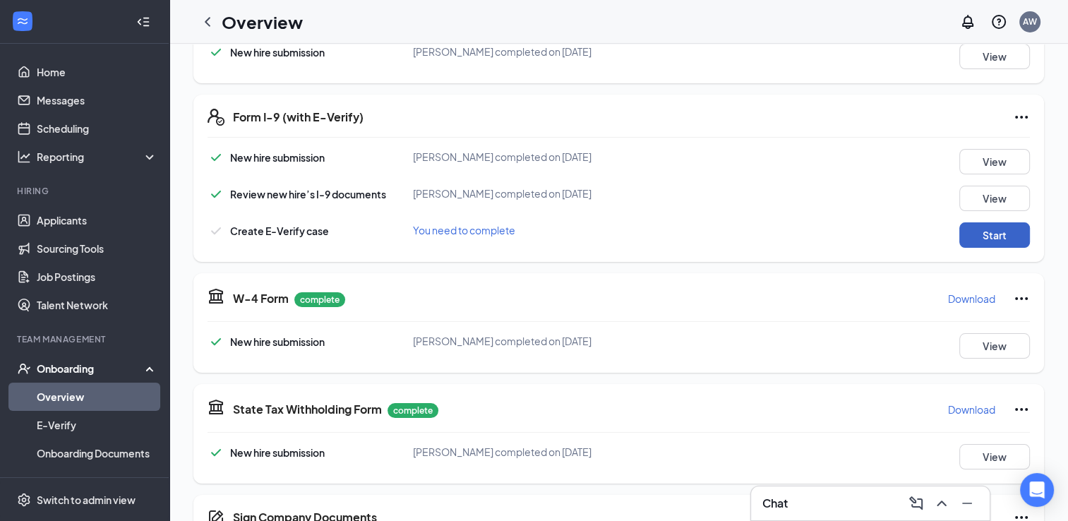
click at [966, 227] on button "Start" at bounding box center [994, 234] width 71 height 25
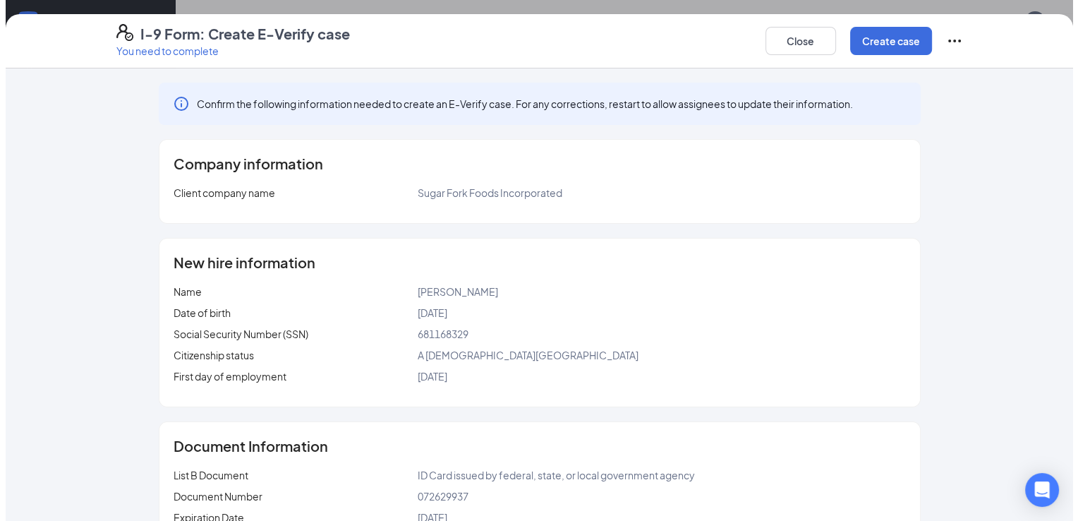
scroll to position [155, 0]
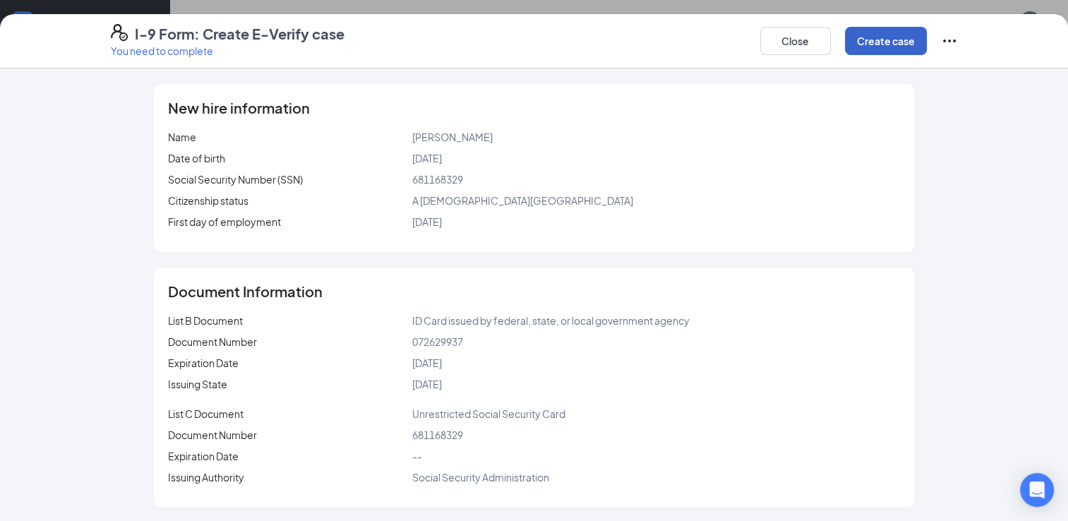
click at [898, 44] on button "Create case" at bounding box center [886, 41] width 82 height 28
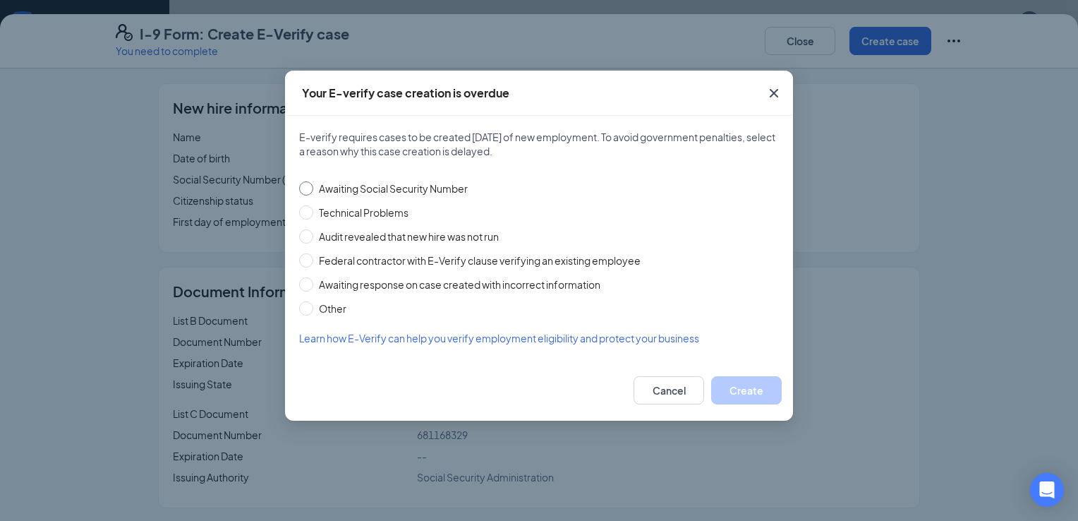
click at [373, 181] on span "Awaiting Social Security Number" at bounding box center [393, 189] width 160 height 16
click at [313, 181] on input "Awaiting Social Security Number" at bounding box center [306, 188] width 14 height 14
radio input "true"
click at [750, 394] on button "Create" at bounding box center [746, 390] width 71 height 28
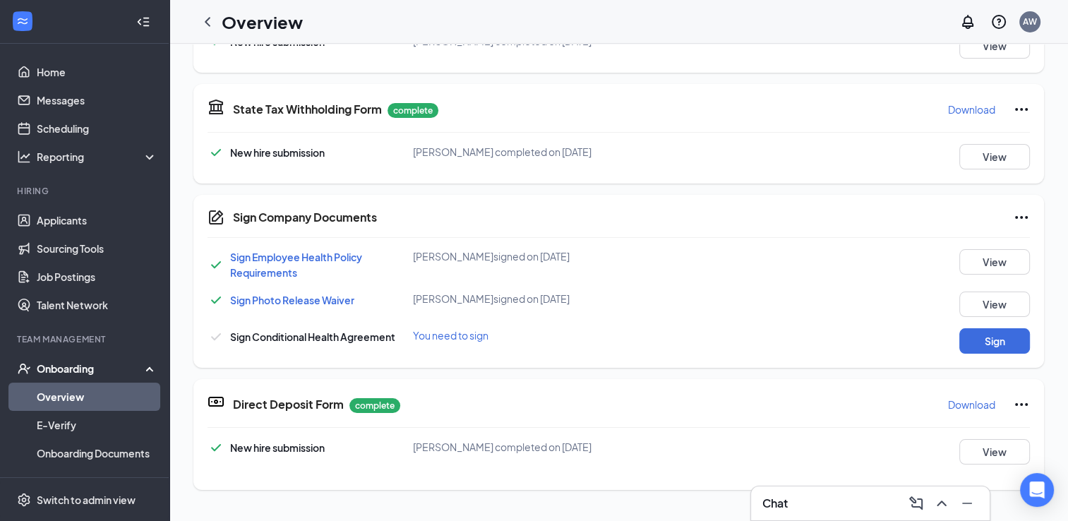
scroll to position [658, 0]
click at [973, 346] on button "Sign" at bounding box center [994, 339] width 71 height 25
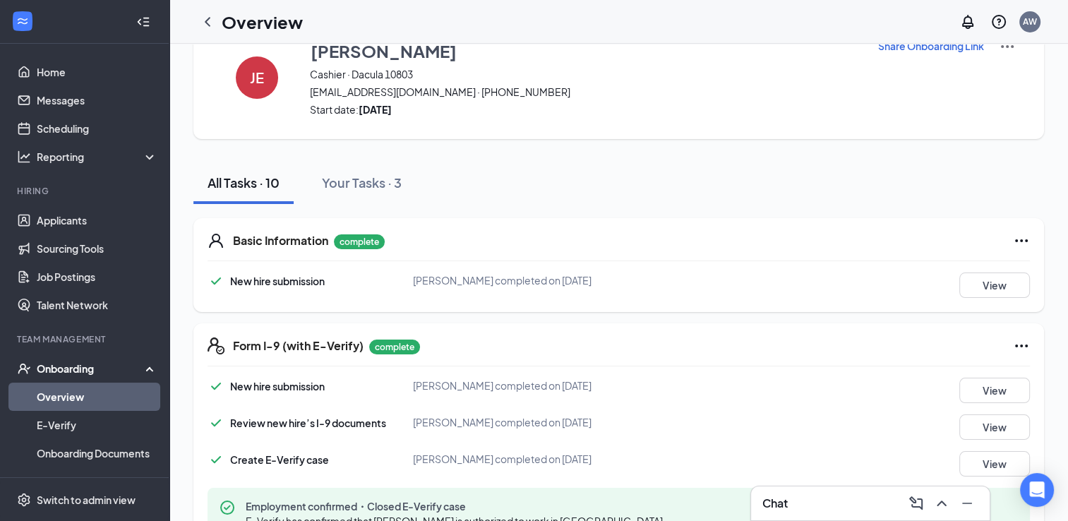
scroll to position [0, 0]
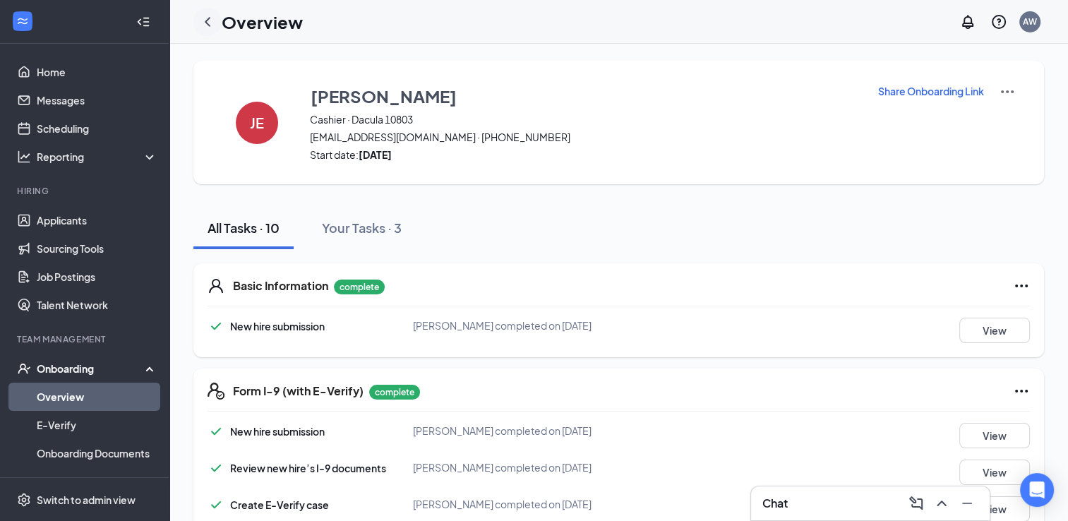
click at [205, 25] on icon "ChevronLeft" at bounding box center [207, 21] width 17 height 17
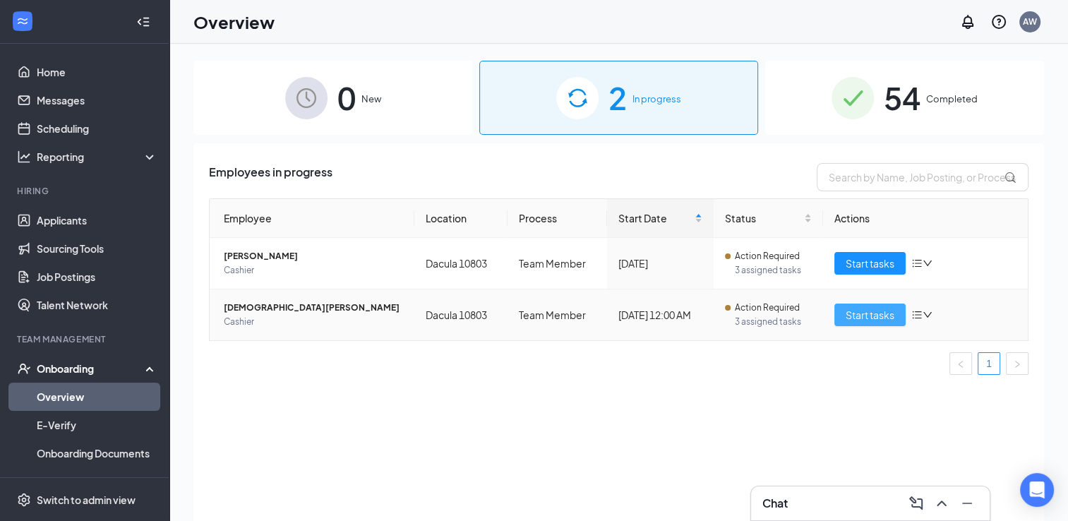
click at [857, 320] on span "Start tasks" at bounding box center [870, 315] width 49 height 16
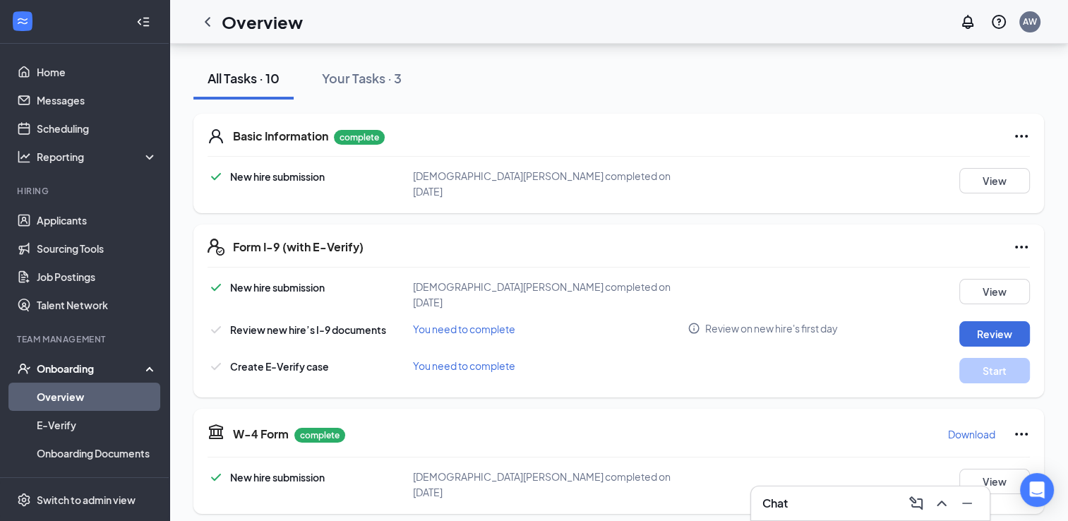
scroll to position [222, 0]
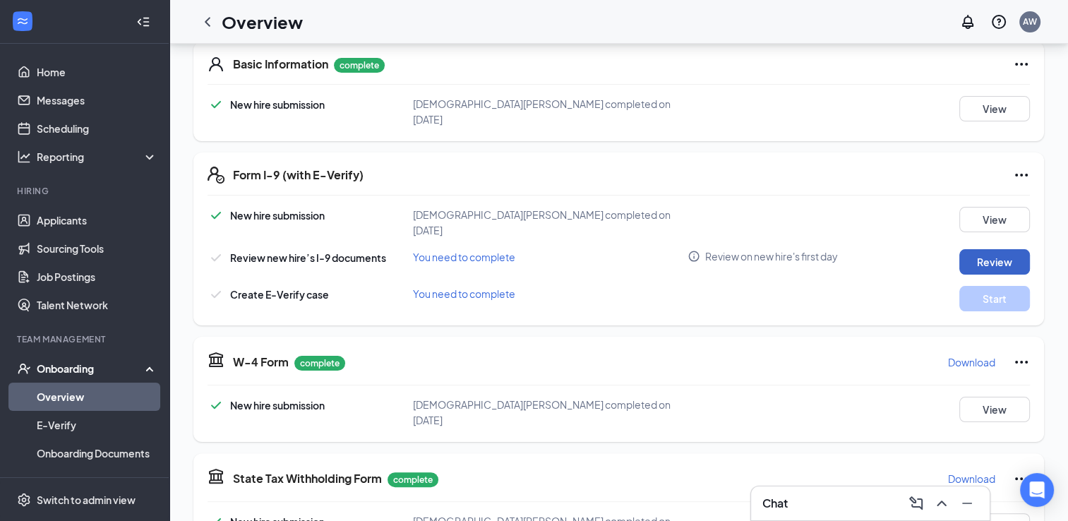
click at [997, 249] on button "Review" at bounding box center [994, 261] width 71 height 25
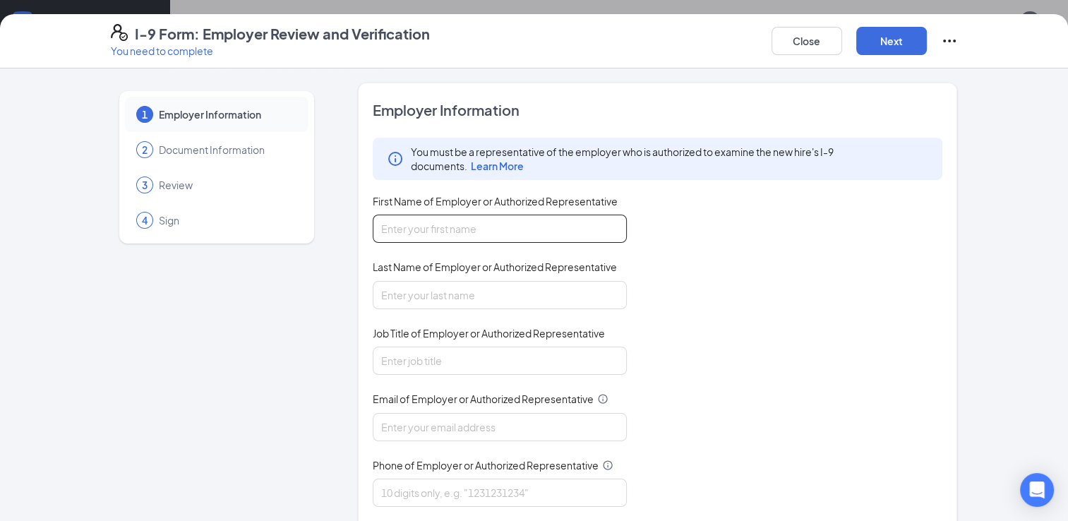
click at [565, 223] on input "First Name of Employer or Authorized Representative" at bounding box center [500, 229] width 254 height 28
type input "[PERSON_NAME]"
type input "[EMAIL_ADDRESS][DOMAIN_NAME]"
type input "6784257196"
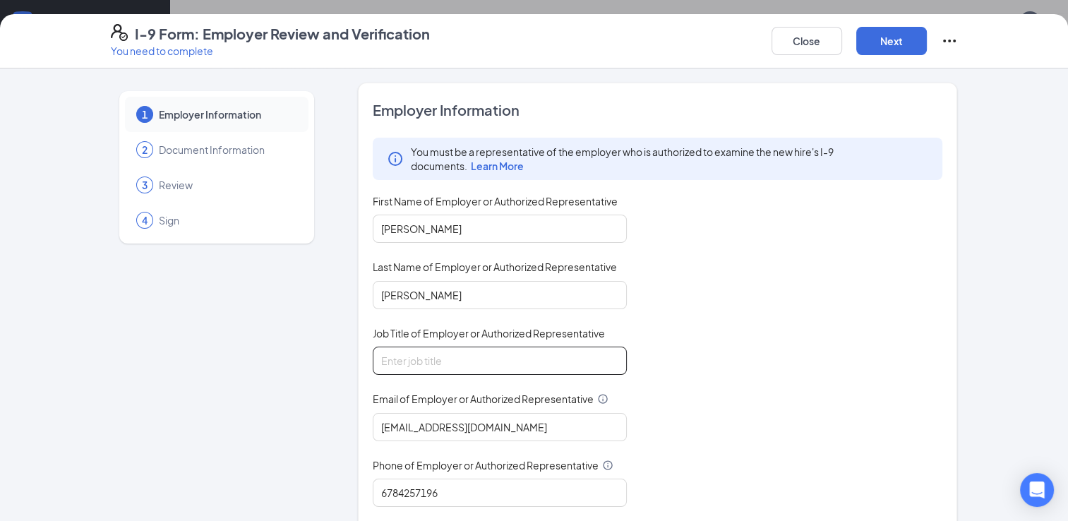
click at [530, 355] on input "Job Title of Employer or Authorized Representative" at bounding box center [500, 361] width 254 height 28
type input "Assistant General Manager"
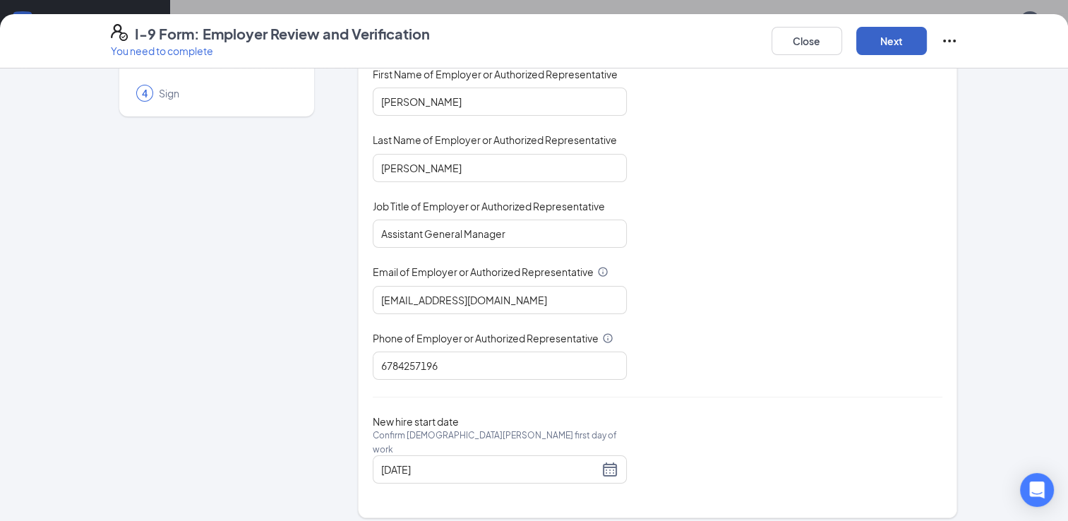
click at [892, 49] on button "Next" at bounding box center [891, 41] width 71 height 28
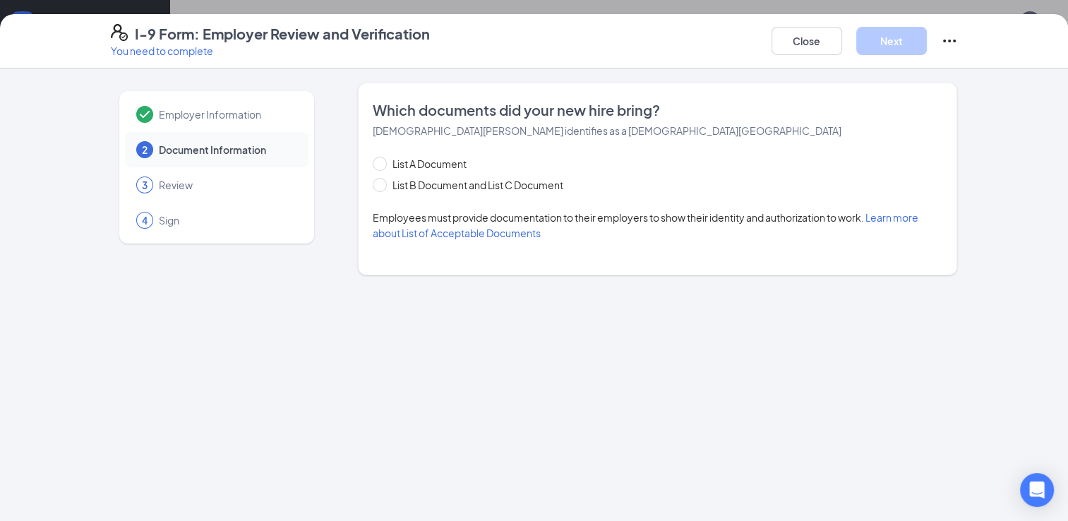
scroll to position [0, 0]
click at [492, 186] on span "List B Document and List C Document" at bounding box center [478, 185] width 182 height 16
click at [383, 186] on input "List B Document and List C Document" at bounding box center [378, 183] width 10 height 10
radio input "true"
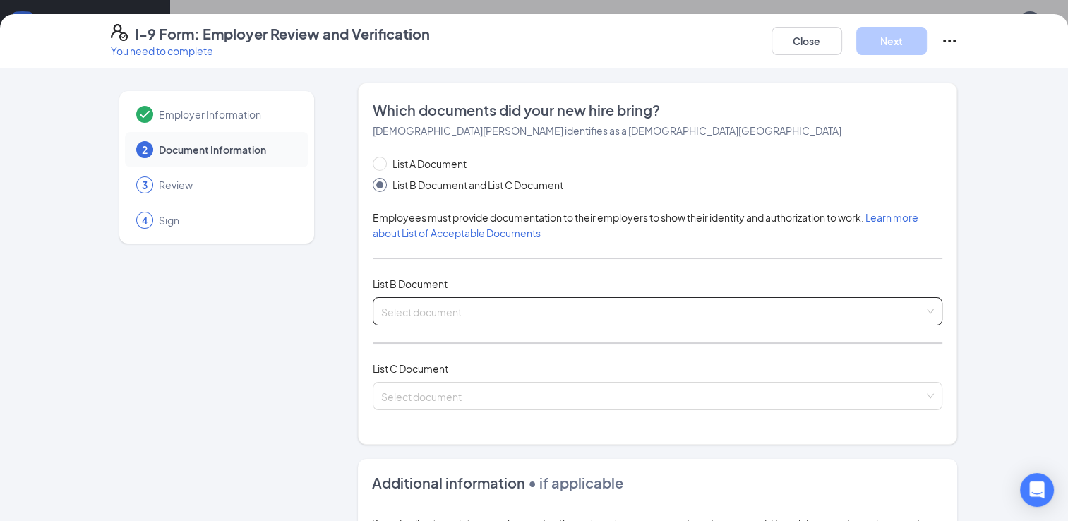
click at [471, 308] on input "search" at bounding box center [652, 308] width 543 height 21
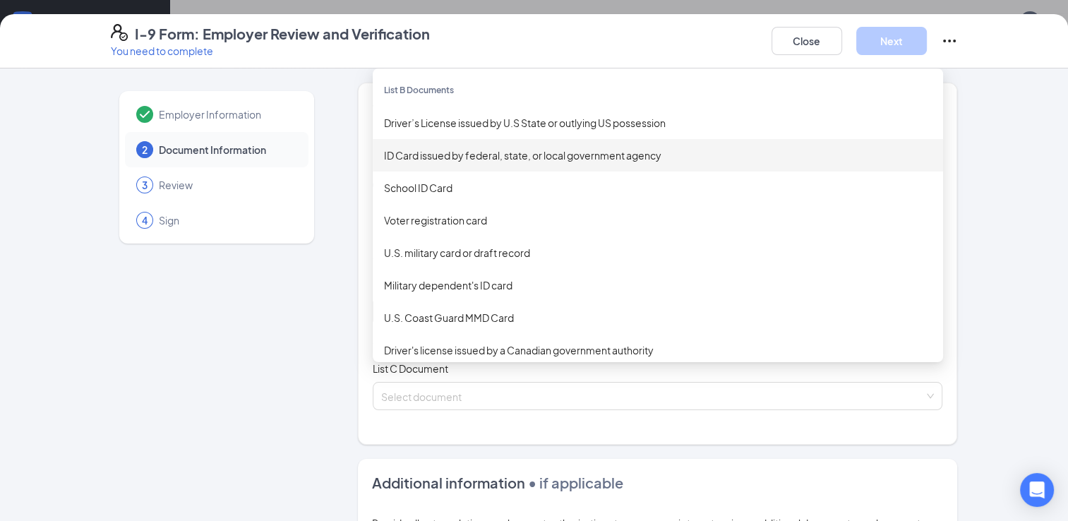
click at [430, 149] on div "ID Card issued by federal, state, or local government agency" at bounding box center [658, 156] width 548 height 16
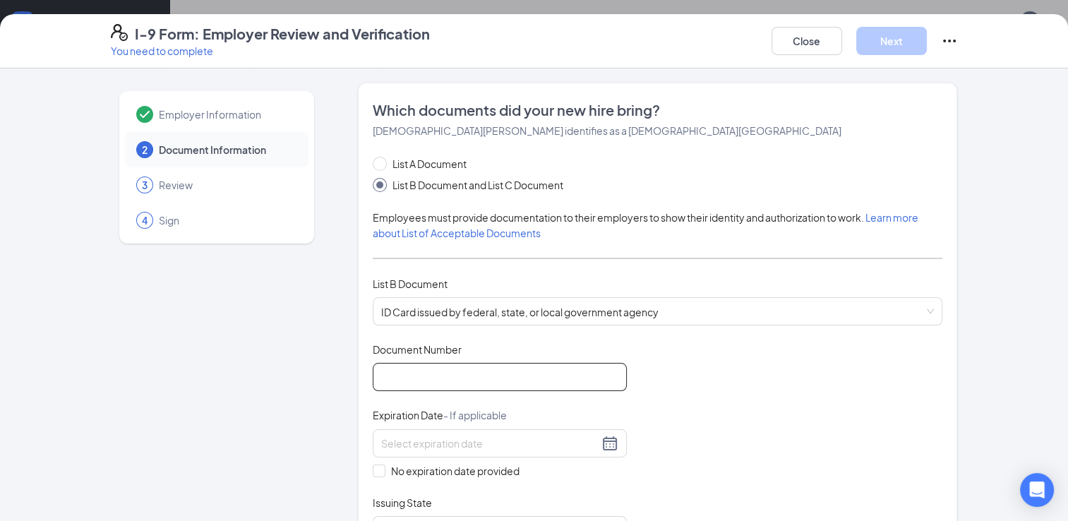
click at [470, 370] on input "Document Number" at bounding box center [500, 377] width 254 height 28
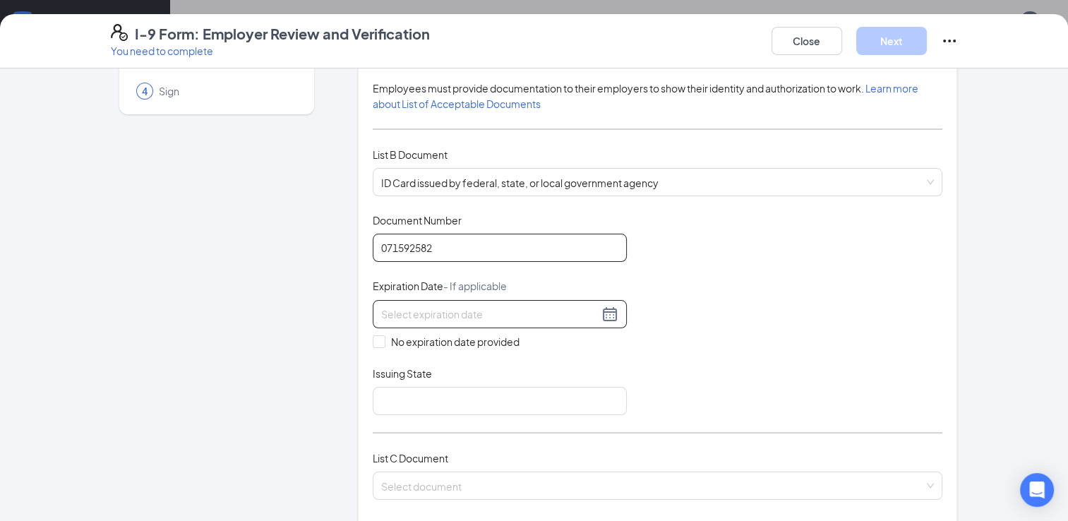
scroll to position [130, 0]
type input "071592582"
click at [457, 312] on input at bounding box center [489, 314] width 217 height 16
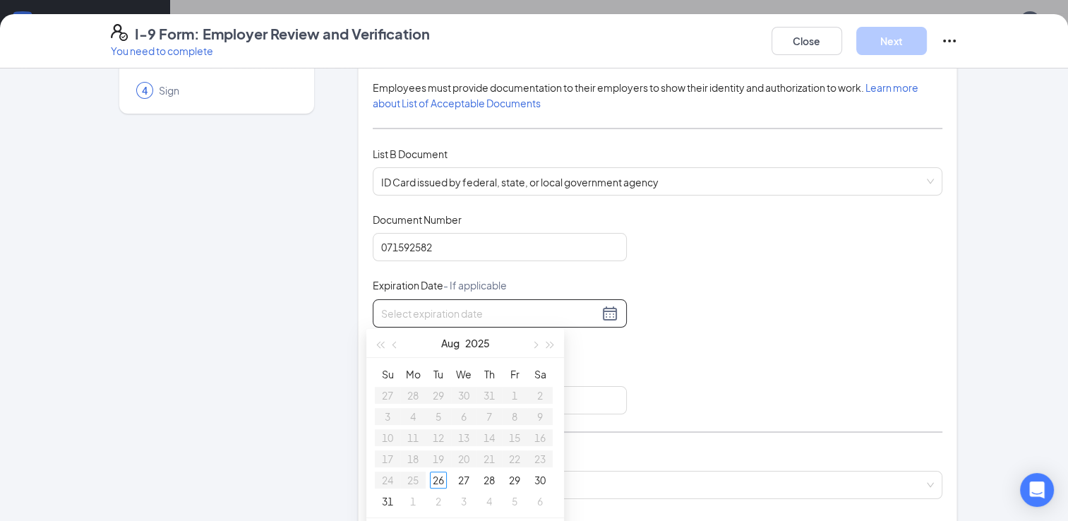
scroll to position [206, 0]
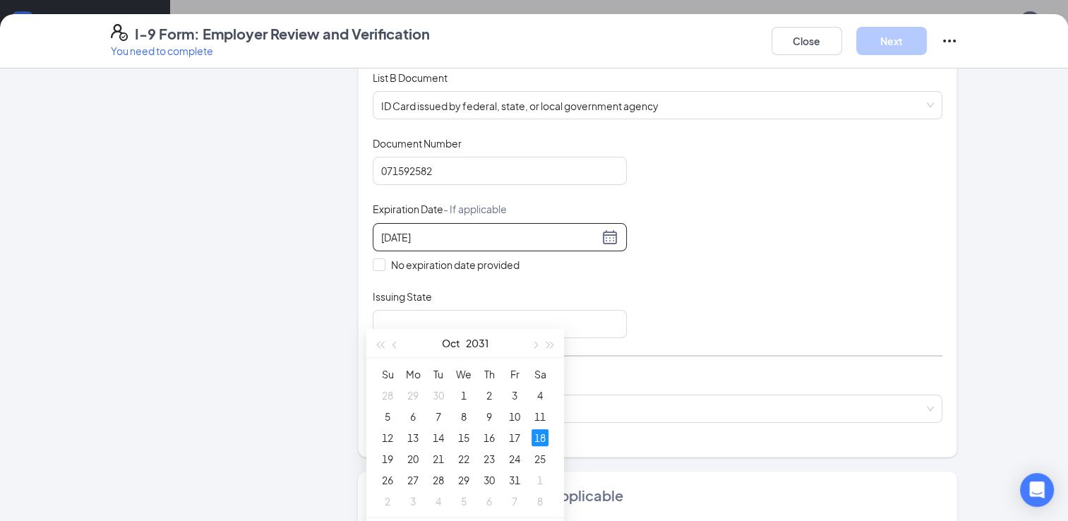
type input "[DATE]"
click at [450, 278] on div "Document Title ID Card issued by federal, state, or local government agency Doc…" at bounding box center [658, 237] width 570 height 202
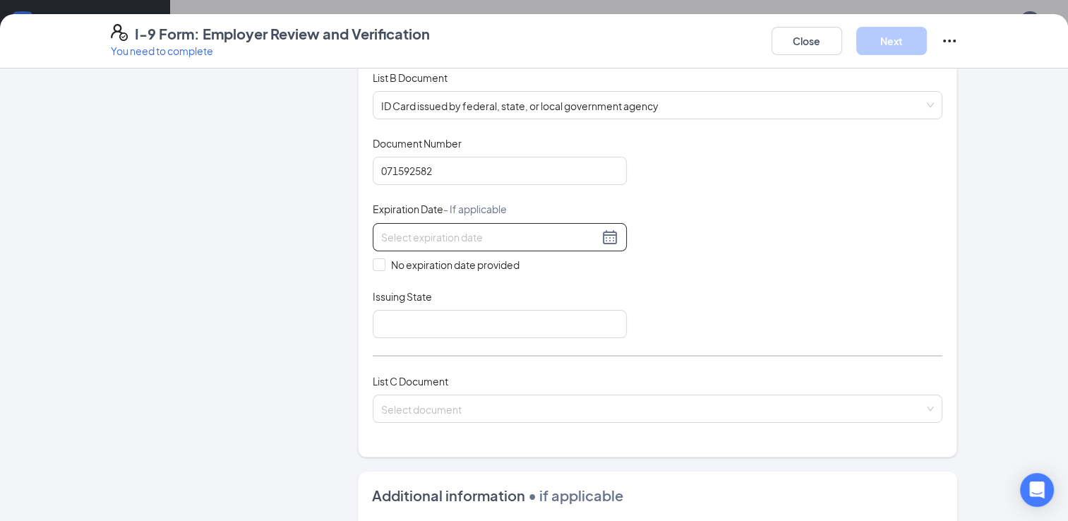
click at [427, 229] on input at bounding box center [489, 237] width 217 height 16
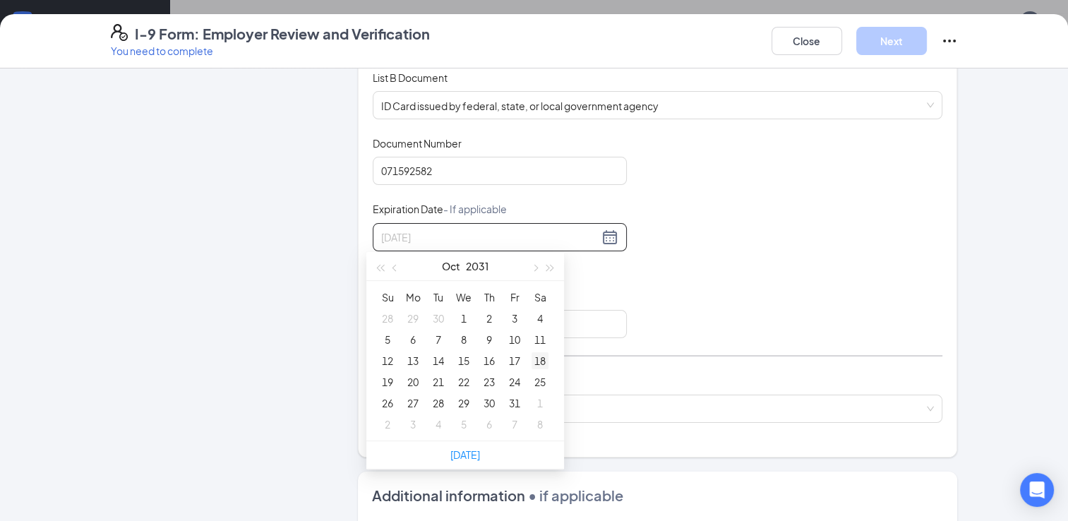
type input "[DATE]"
click at [543, 361] on div "18" at bounding box center [539, 360] width 17 height 17
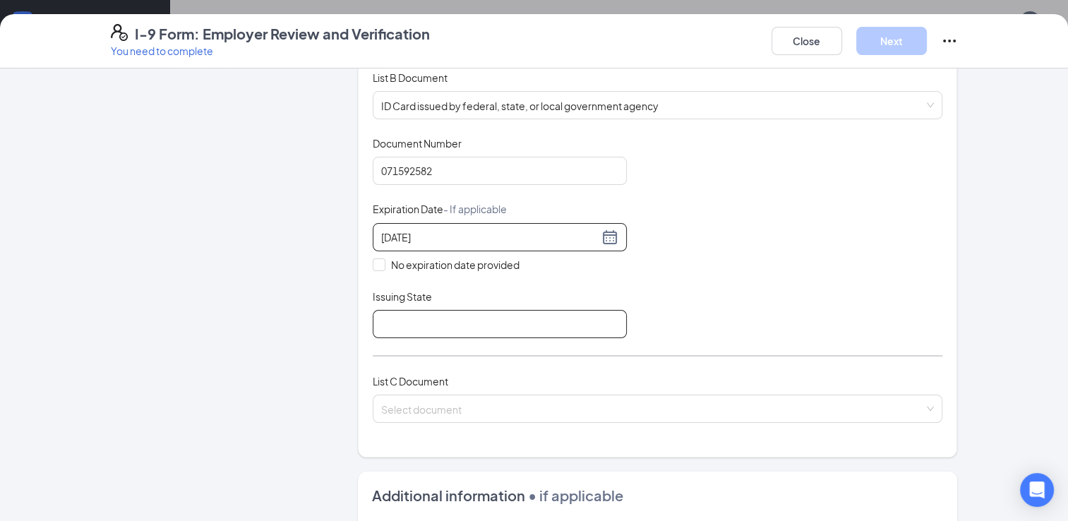
click at [403, 318] on input "Issuing State" at bounding box center [500, 324] width 254 height 28
type input "[US_STATE] Identification Card"
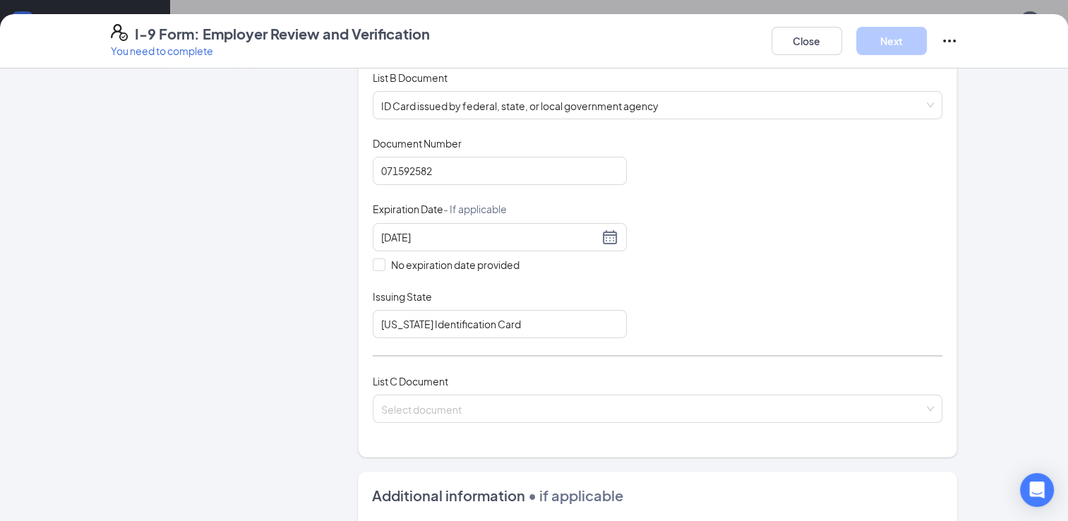
click at [663, 322] on div "Document Title ID Card issued by federal, state, or local government agency Doc…" at bounding box center [658, 237] width 570 height 202
click at [644, 406] on input "search" at bounding box center [652, 405] width 543 height 21
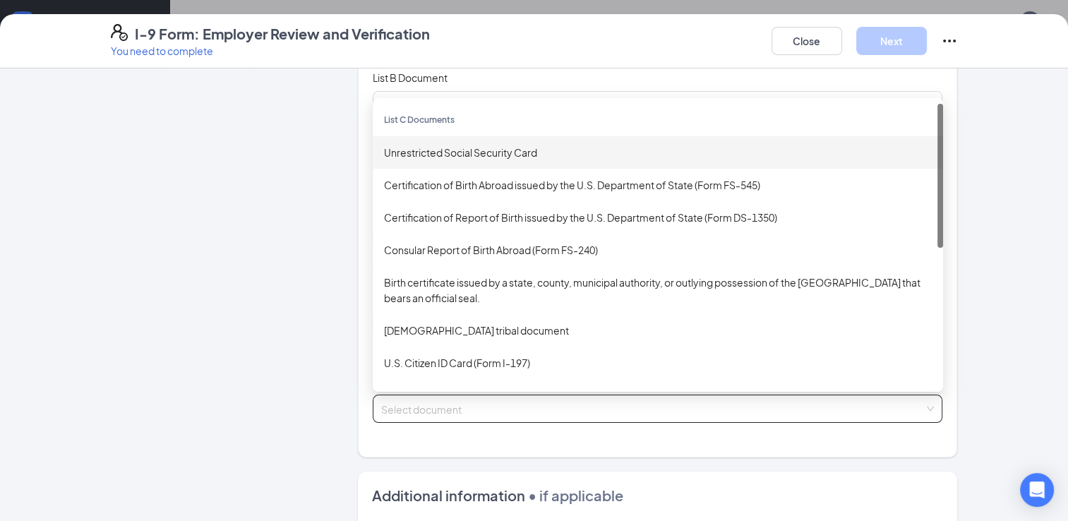
click at [507, 159] on div "Unrestricted Social Security Card" at bounding box center [658, 152] width 570 height 32
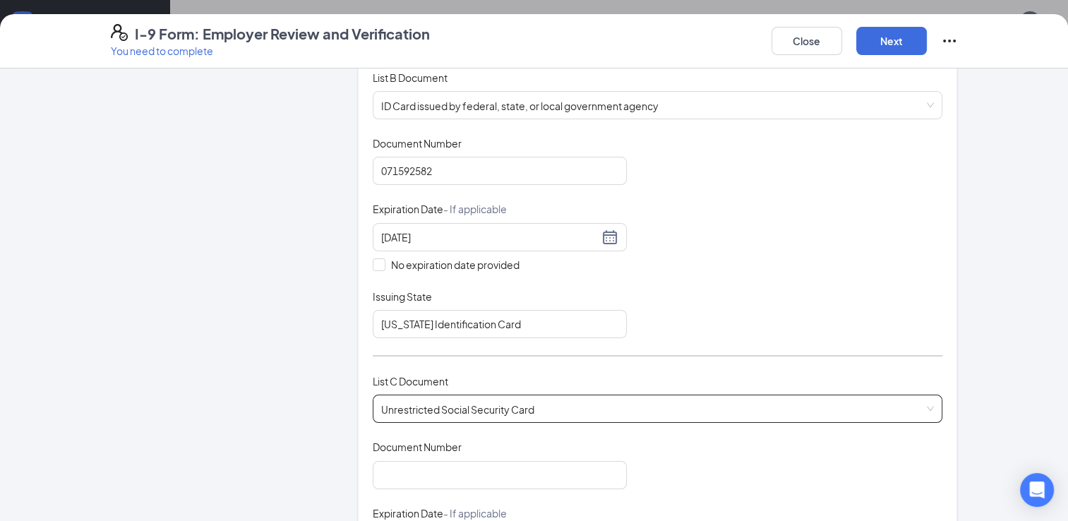
scroll to position [296, 0]
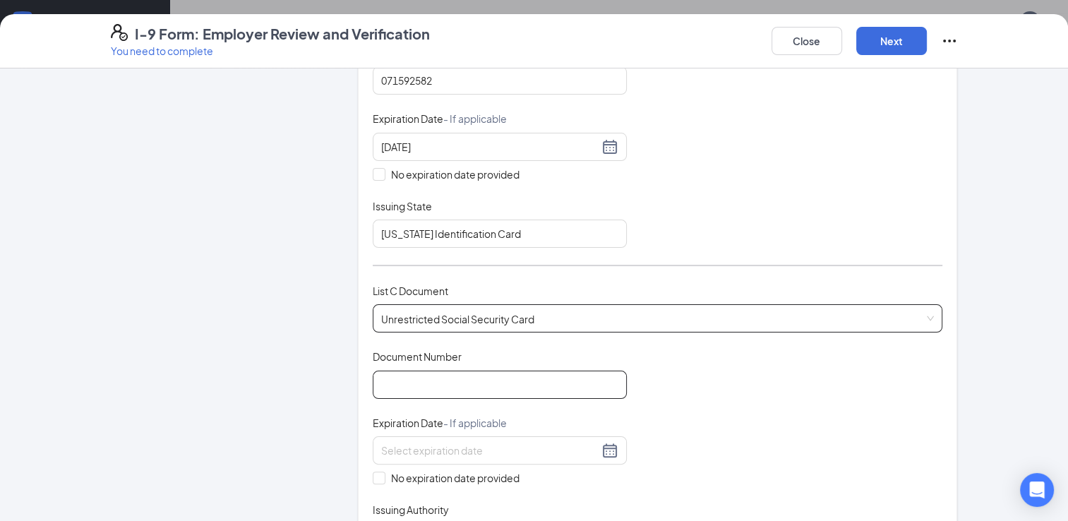
click at [471, 383] on input "Document Number" at bounding box center [500, 385] width 254 height 28
type input "406693874"
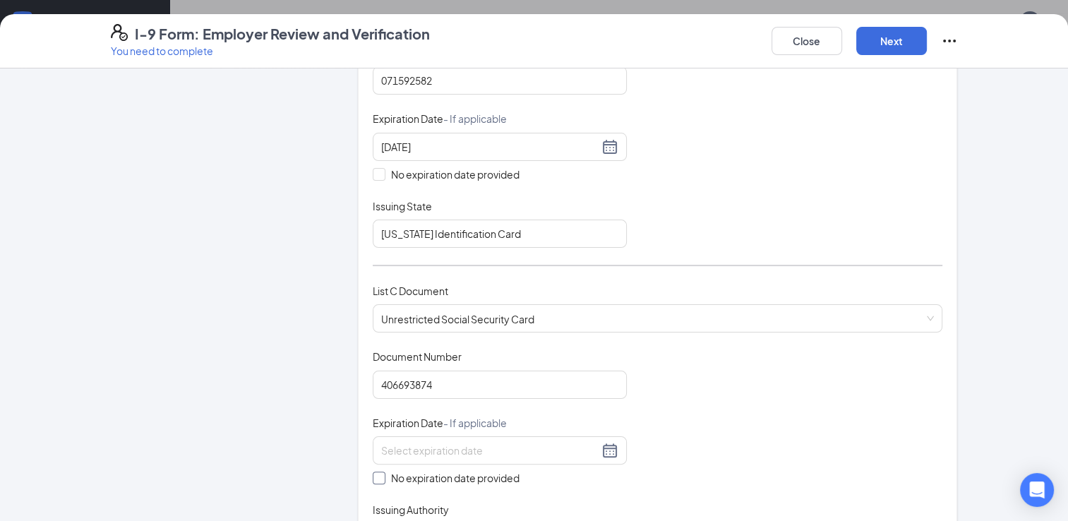
click at [373, 473] on input "No expiration date provided" at bounding box center [378, 476] width 10 height 10
checkbox input "true"
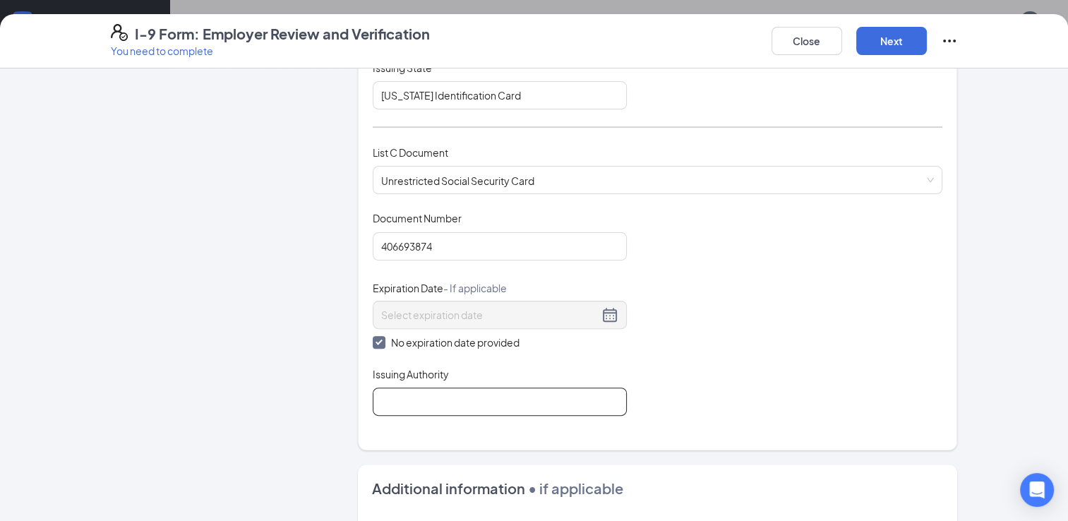
click at [434, 399] on input "Issuing Authority" at bounding box center [500, 401] width 254 height 28
type input "Social Security Administration"
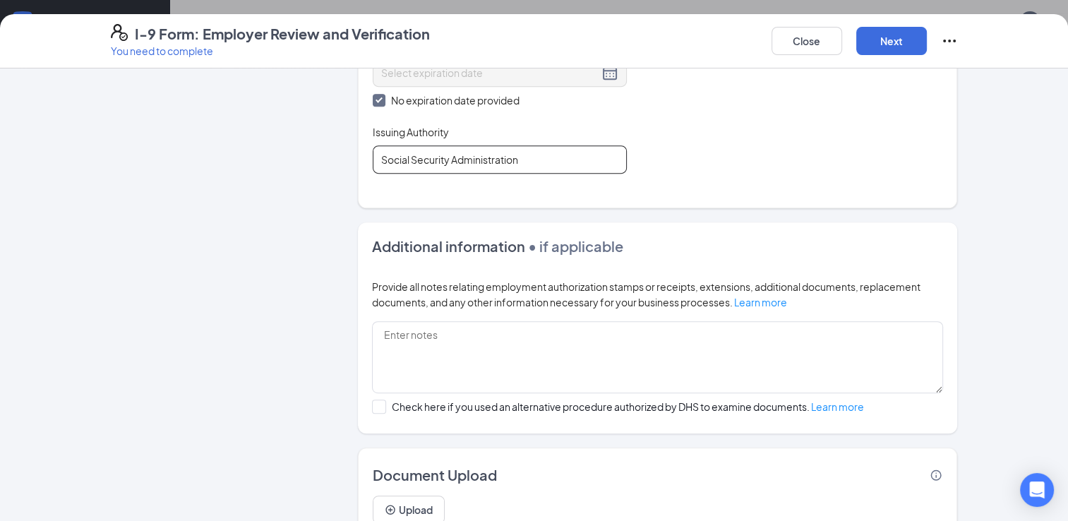
scroll to position [732, 0]
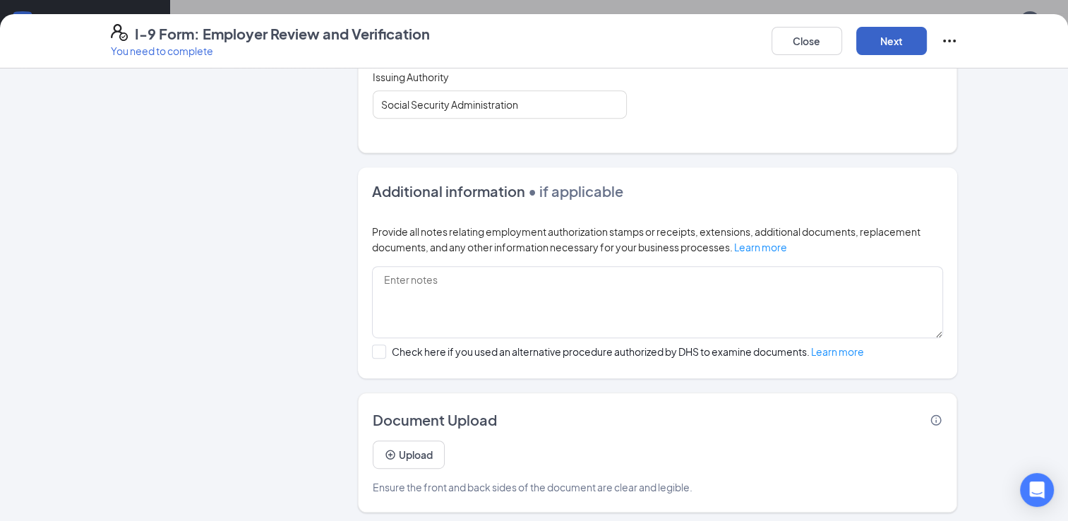
click at [889, 40] on button "Next" at bounding box center [891, 41] width 71 height 28
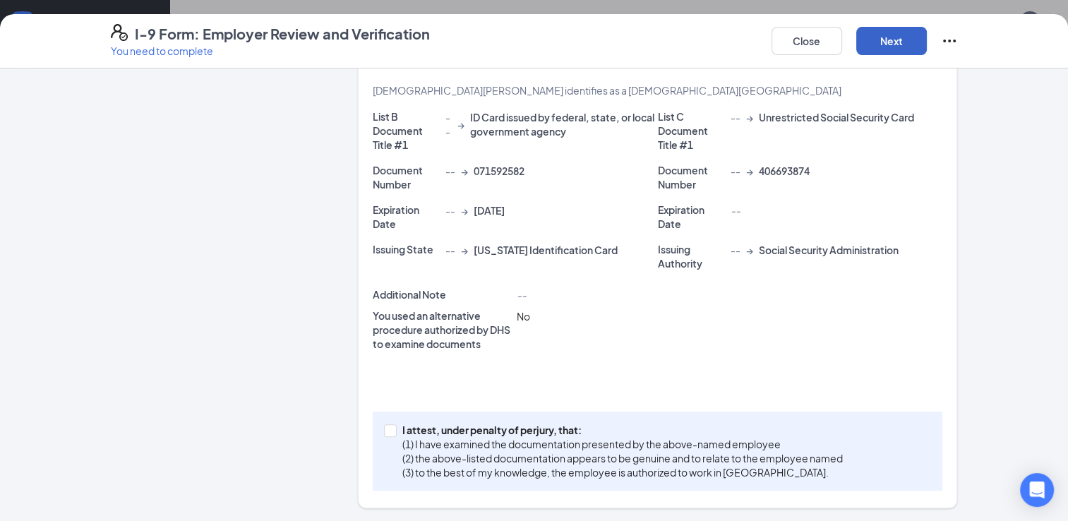
click at [889, 40] on button "Next" at bounding box center [891, 41] width 71 height 28
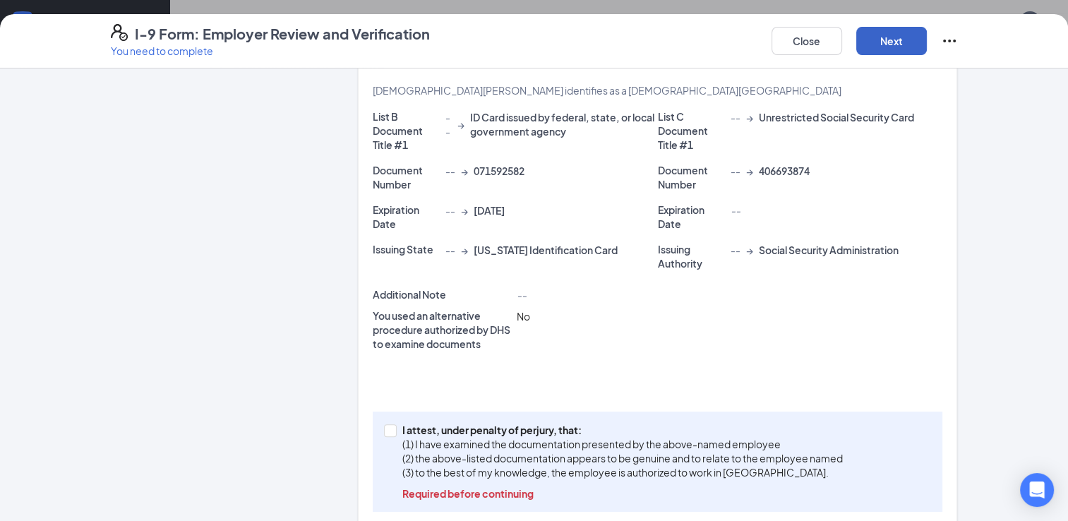
scroll to position [351, 0]
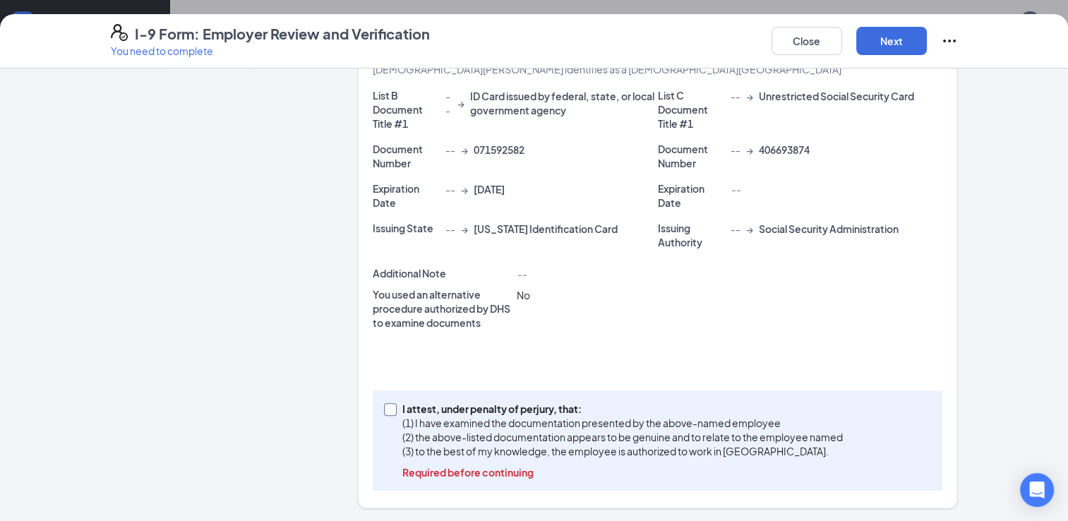
click at [397, 411] on span "I attest, under penalty of [PERSON_NAME], that: (1) I have examined the documen…" at bounding box center [623, 441] width 452 height 78
click at [392, 411] on input "I attest, under penalty of [PERSON_NAME], that: (1) I have examined the documen…" at bounding box center [389, 408] width 10 height 10
checkbox input "true"
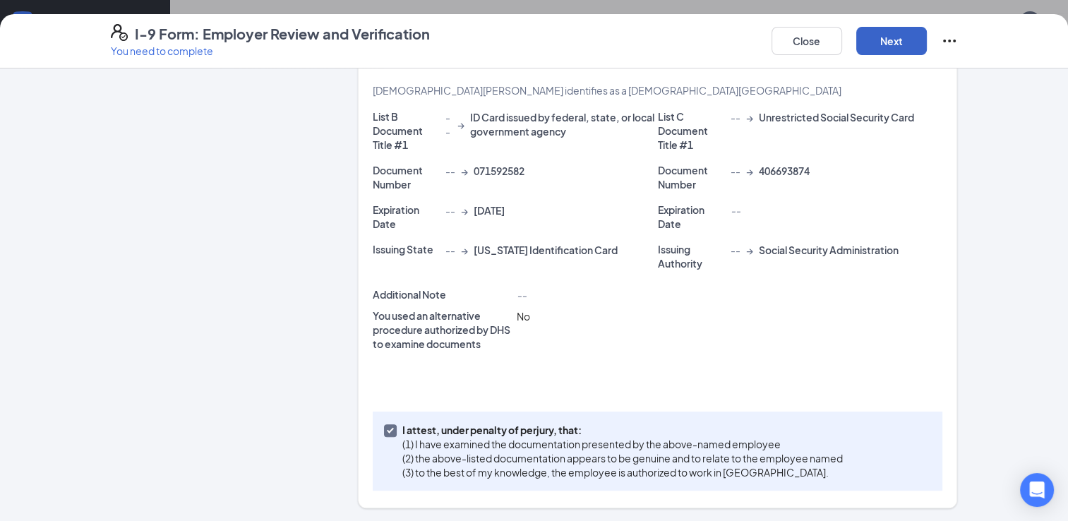
click at [892, 50] on button "Next" at bounding box center [891, 41] width 71 height 28
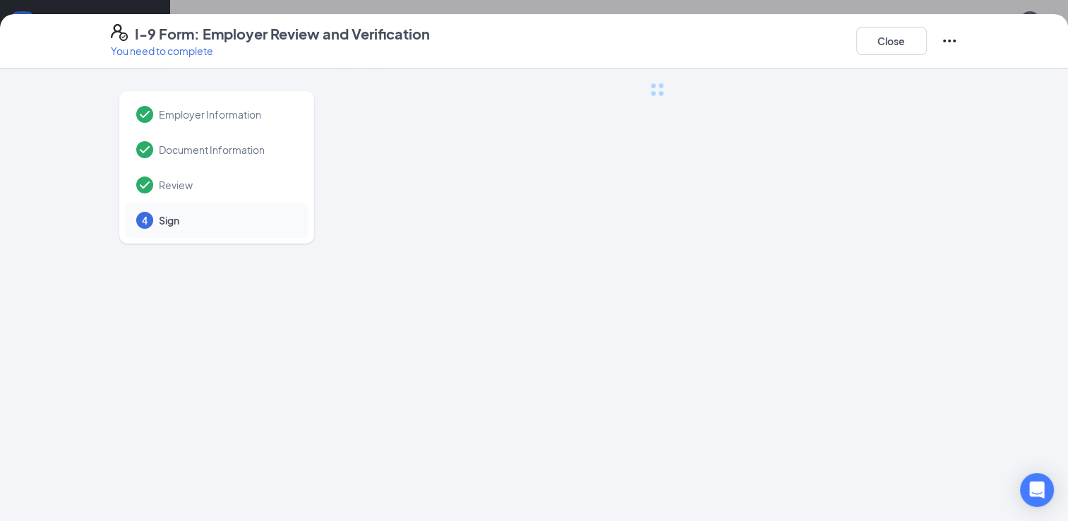
scroll to position [0, 0]
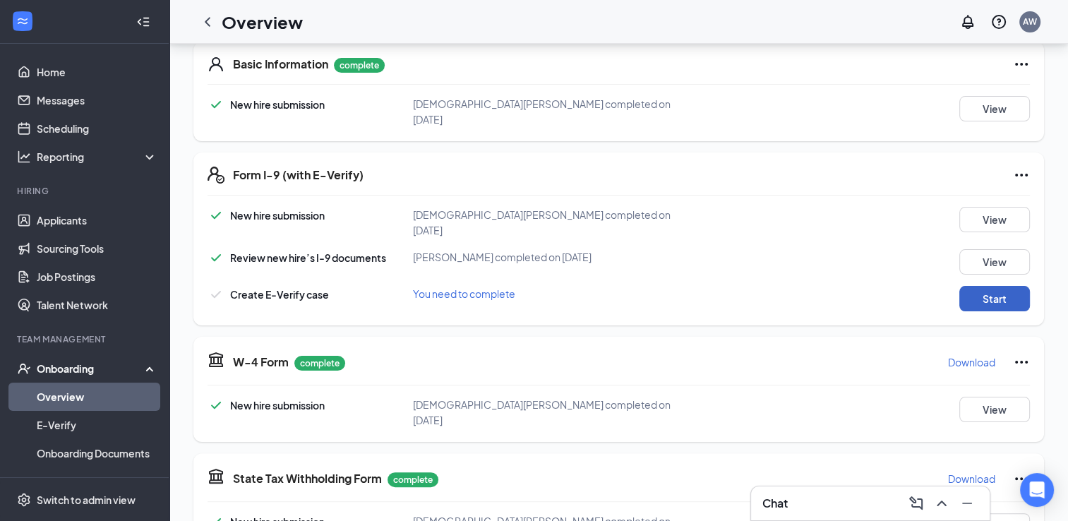
click at [978, 286] on button "Start" at bounding box center [994, 298] width 71 height 25
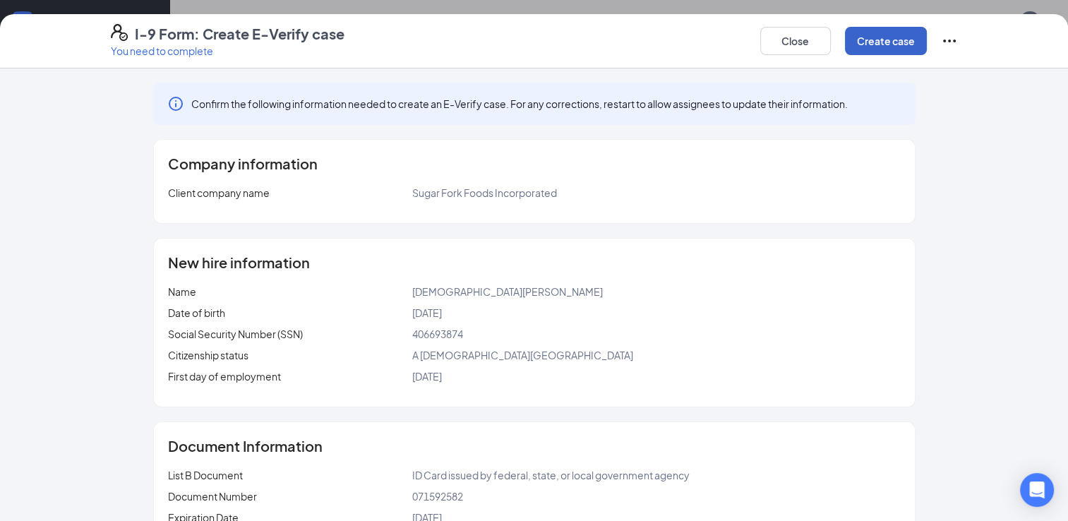
click at [906, 38] on button "Create case" at bounding box center [886, 41] width 82 height 28
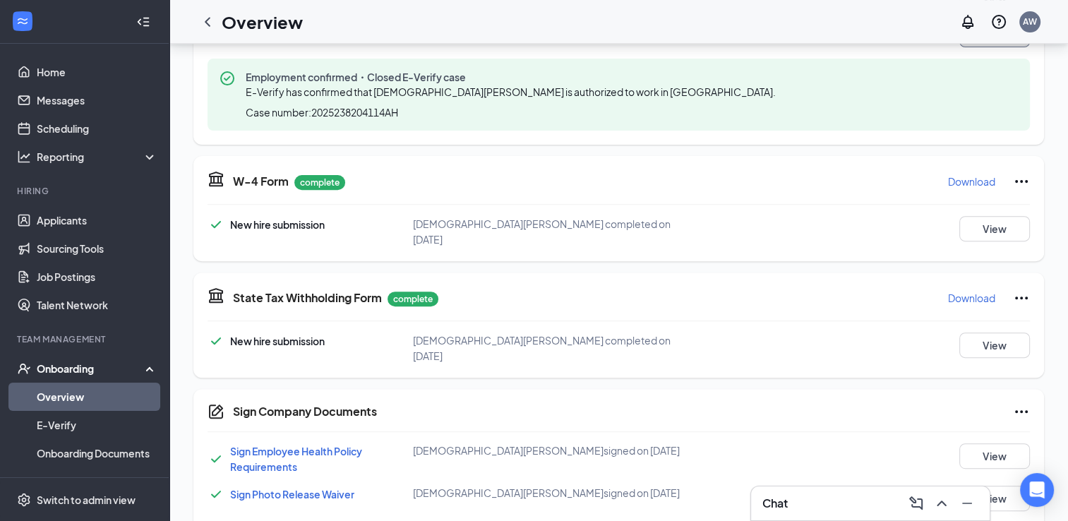
scroll to position [624, 0]
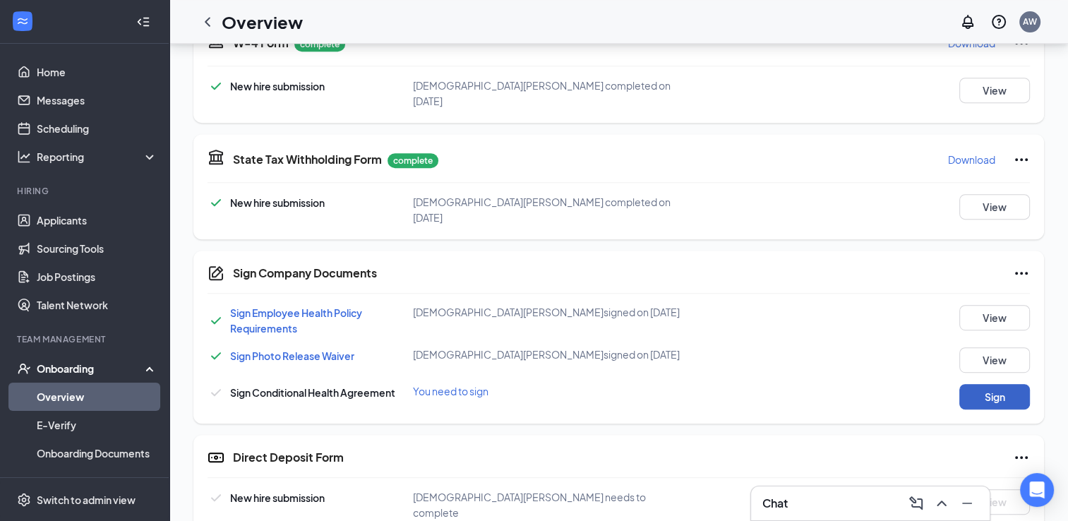
click at [973, 384] on button "Sign" at bounding box center [994, 396] width 71 height 25
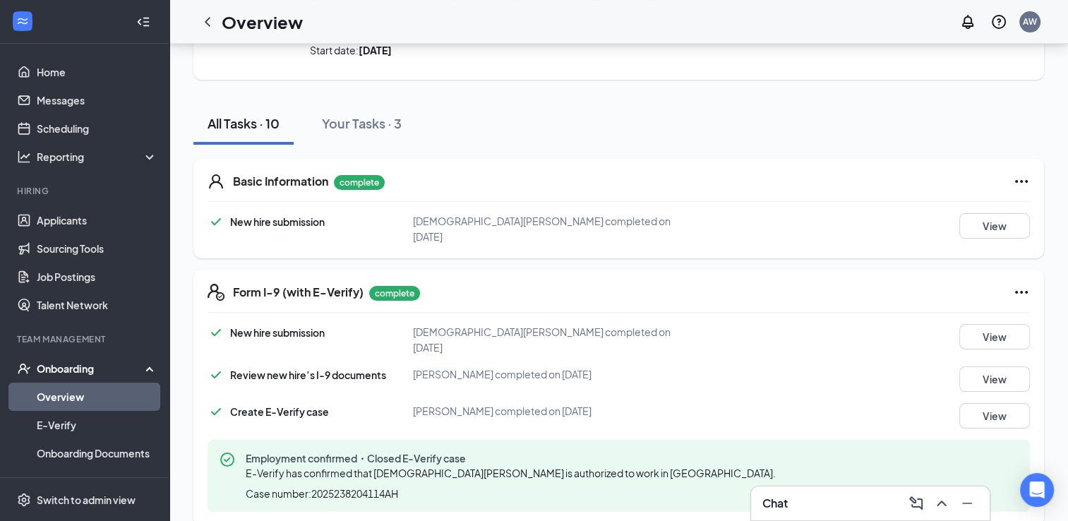
scroll to position [0, 0]
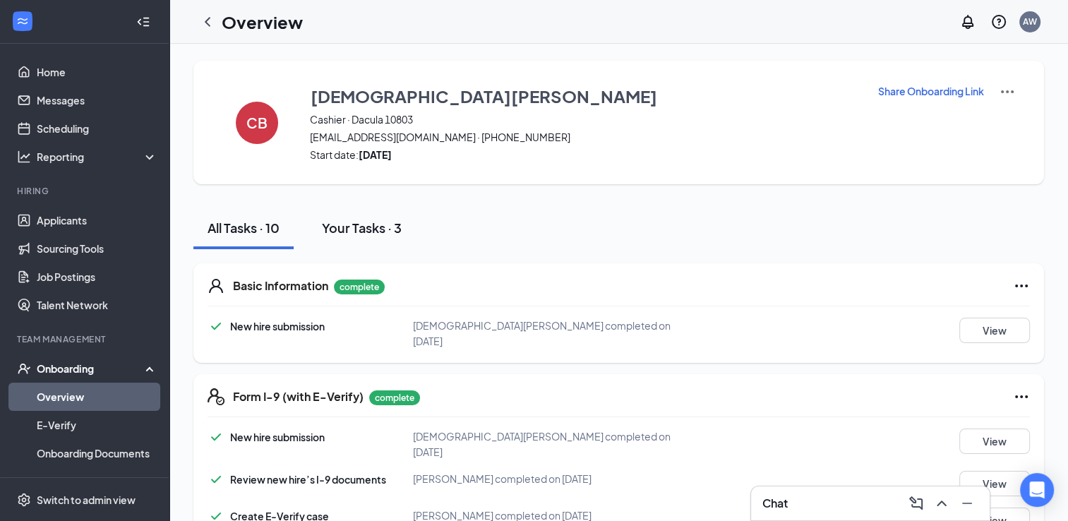
click at [364, 219] on div "Your Tasks · 3" at bounding box center [362, 228] width 80 height 18
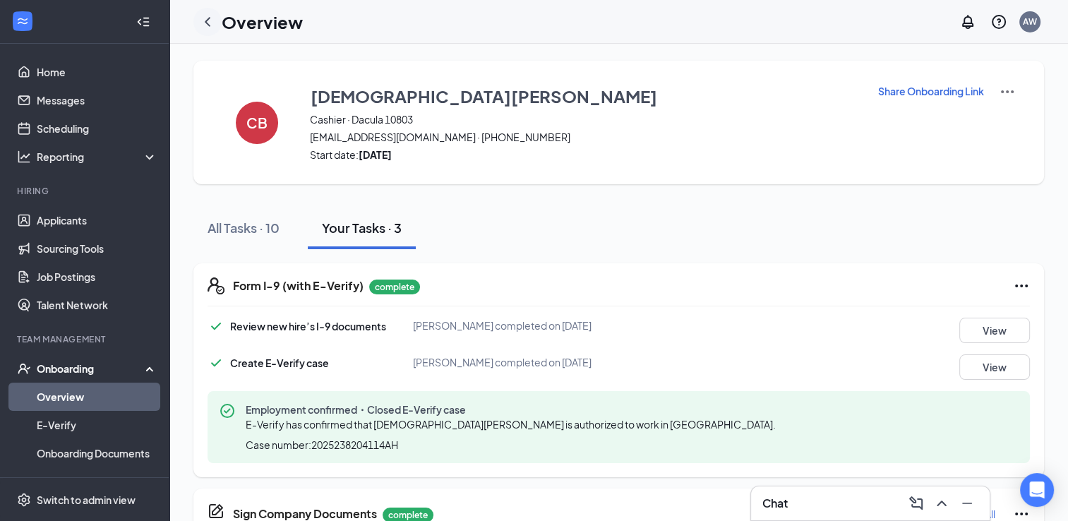
click at [205, 19] on icon "ChevronLeft" at bounding box center [207, 21] width 17 height 17
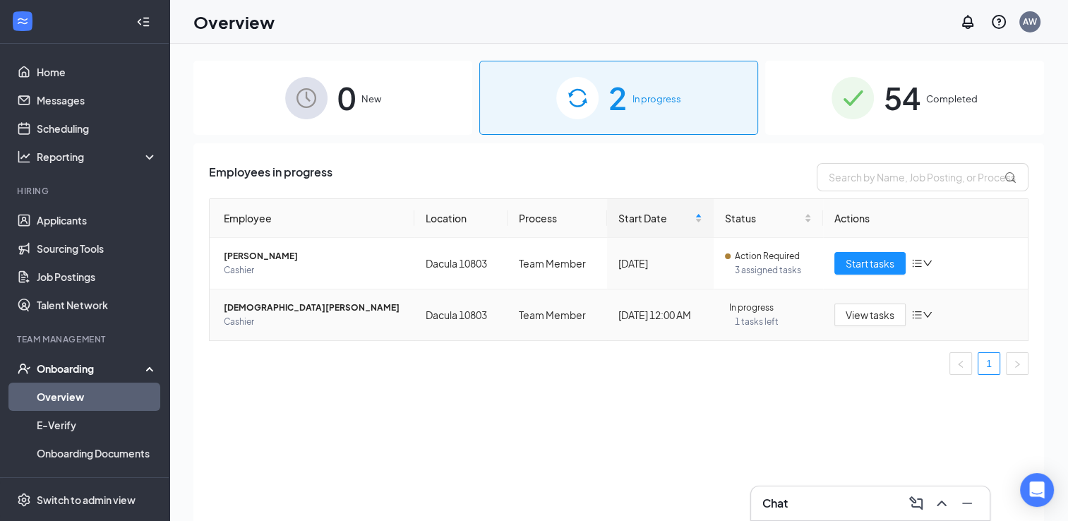
click at [757, 327] on span "1 tasks left" at bounding box center [774, 322] width 78 height 14
click at [935, 319] on div "View tasks" at bounding box center [925, 314] width 182 height 23
click at [922, 311] on icon "bars" at bounding box center [916, 314] width 11 height 11
click at [922, 310] on icon "bars" at bounding box center [916, 314] width 11 height 11
click at [278, 312] on span "[DEMOGRAPHIC_DATA][PERSON_NAME]" at bounding box center [313, 308] width 179 height 14
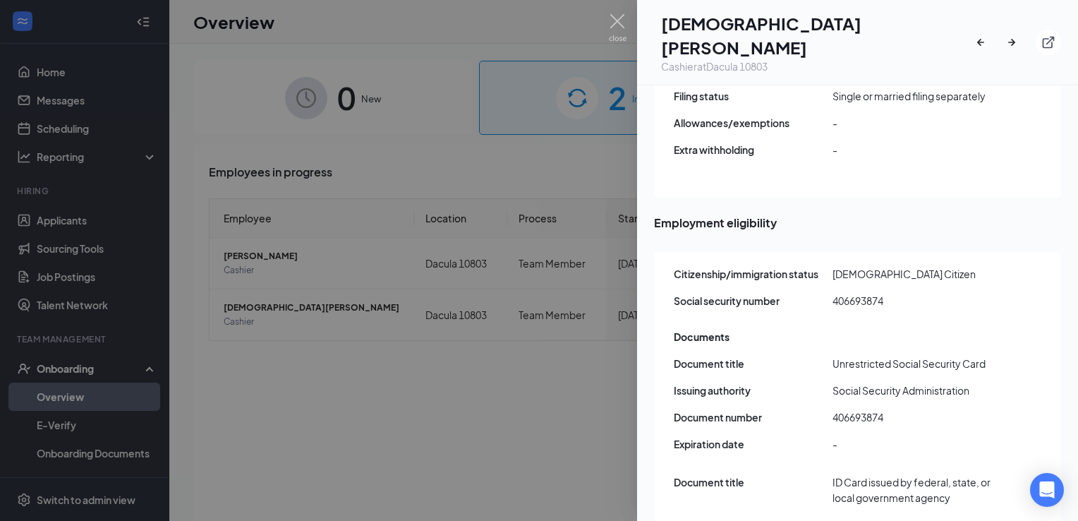
scroll to position [1677, 0]
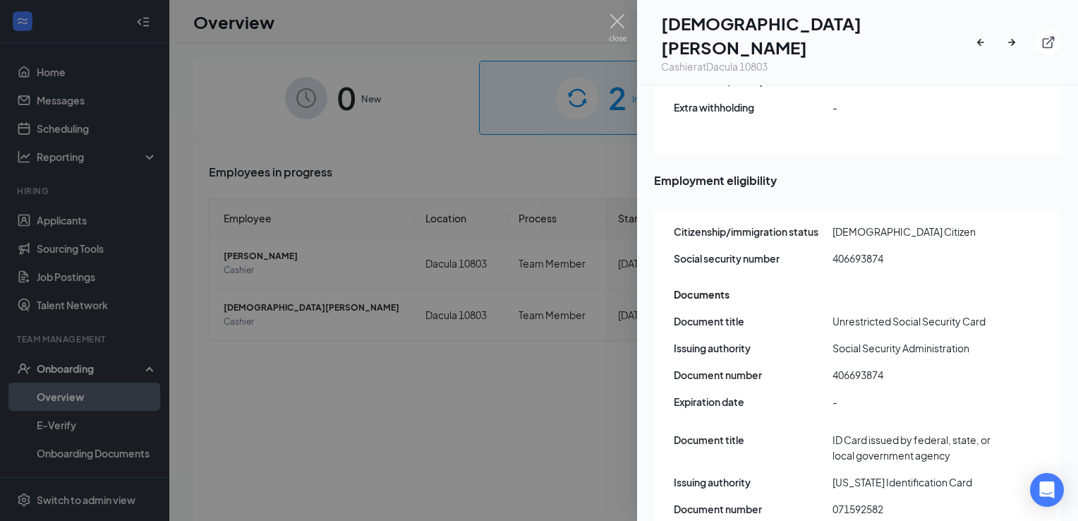
click at [605, 21] on div at bounding box center [539, 260] width 1078 height 521
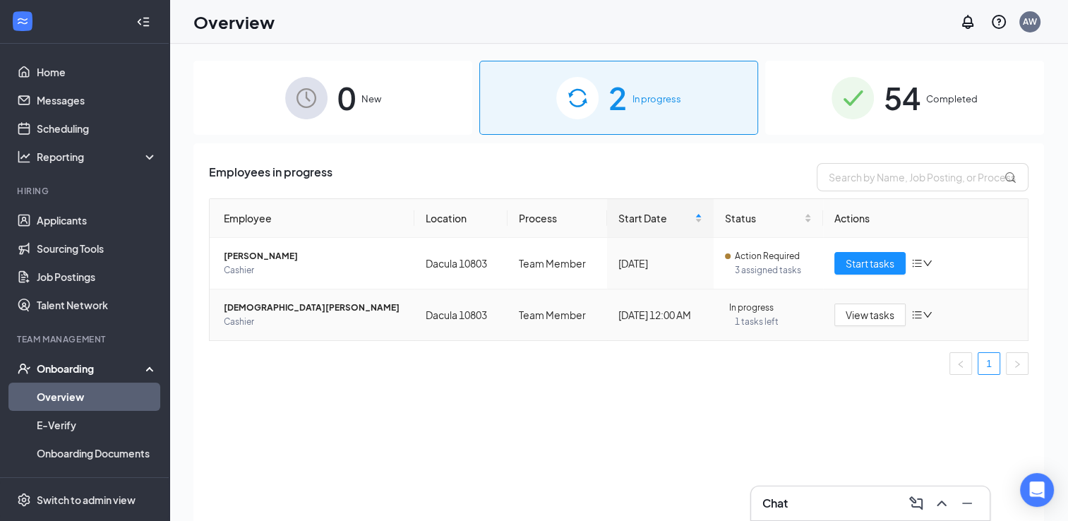
click at [253, 311] on span "[DEMOGRAPHIC_DATA][PERSON_NAME]" at bounding box center [313, 308] width 179 height 14
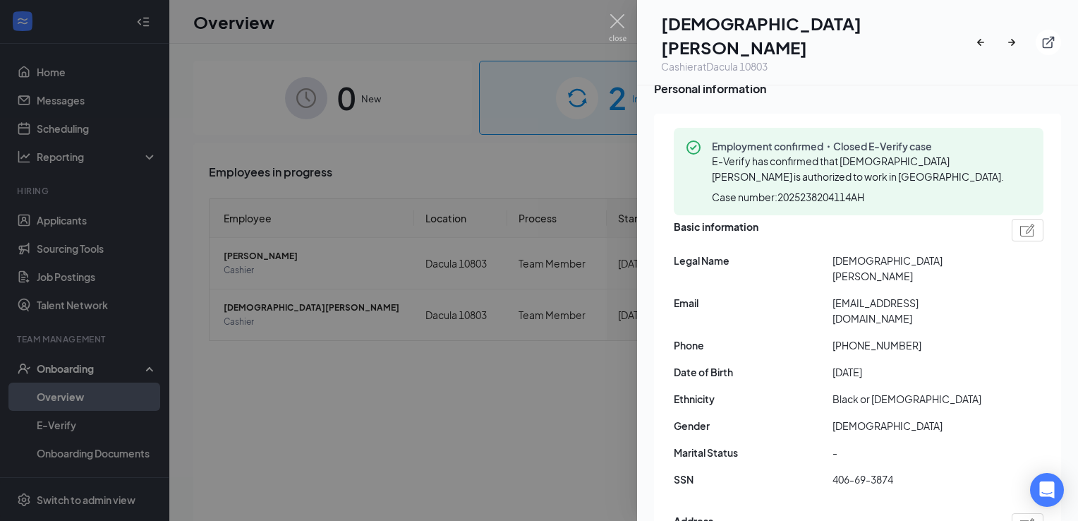
scroll to position [121, 0]
drag, startPoint x: 982, startPoint y: 262, endPoint x: 826, endPoint y: 261, distance: 156.0
click at [826, 294] on div "Email [EMAIL_ADDRESS][DOMAIN_NAME]" at bounding box center [859, 309] width 370 height 31
copy div "[EMAIL_ADDRESS][DOMAIN_NAME]"
drag, startPoint x: 903, startPoint y: 290, endPoint x: 833, endPoint y: 282, distance: 70.4
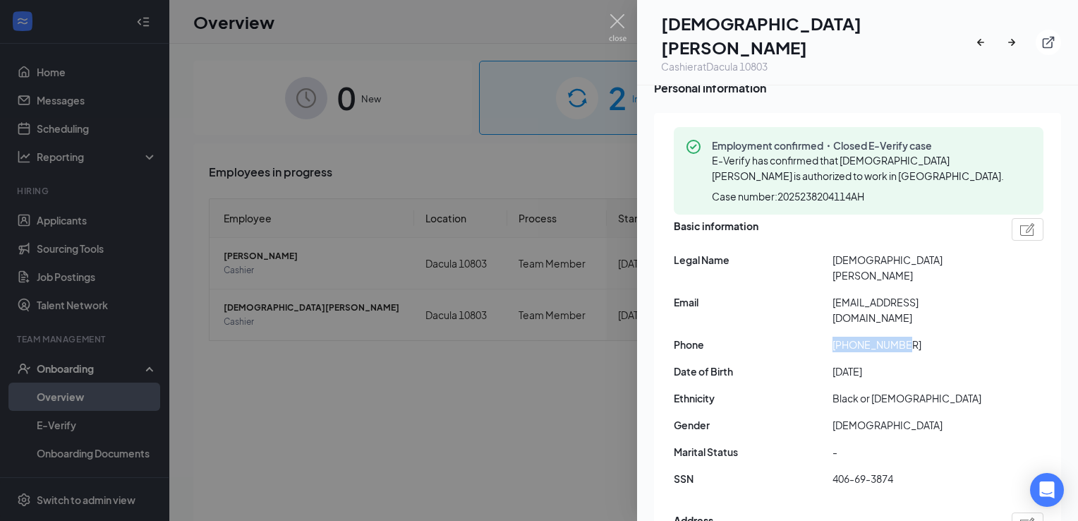
click at [833, 337] on span "[PHONE_NUMBER]" at bounding box center [912, 345] width 159 height 16
copy span "[PHONE_NUMBER]"
